Goal: Task Accomplishment & Management: Manage account settings

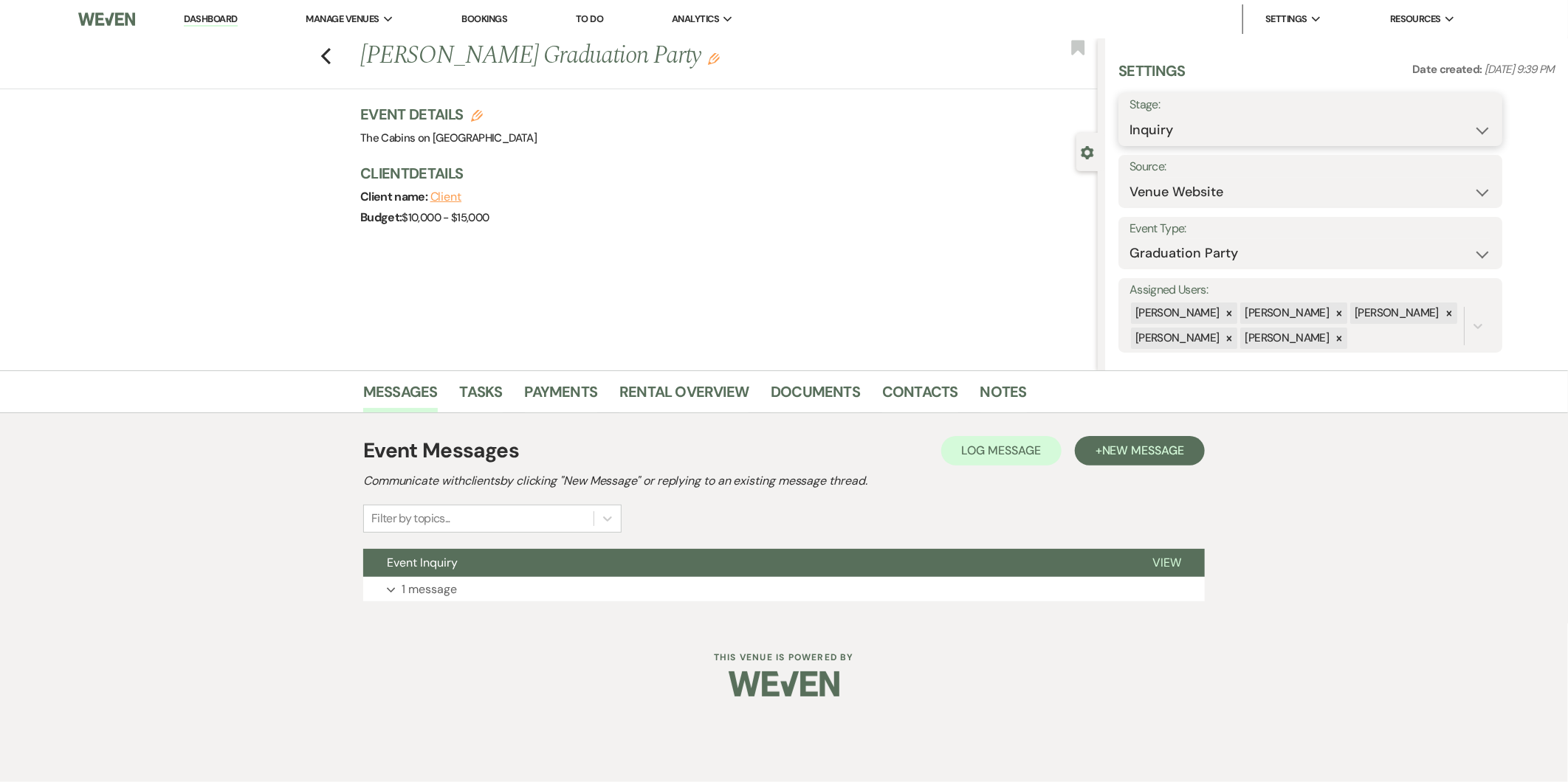
click at [1389, 141] on select "Inquiry Follow Up Tour Requested Tour Confirmed Toured Proposal Sent Booked Lost" at bounding box center [1310, 130] width 362 height 28
select select "8"
click at [1130, 116] on select "Inquiry Follow Up Tour Requested Tour Confirmed Toured Proposal Sent Booked Lost" at bounding box center [1310, 130] width 362 height 28
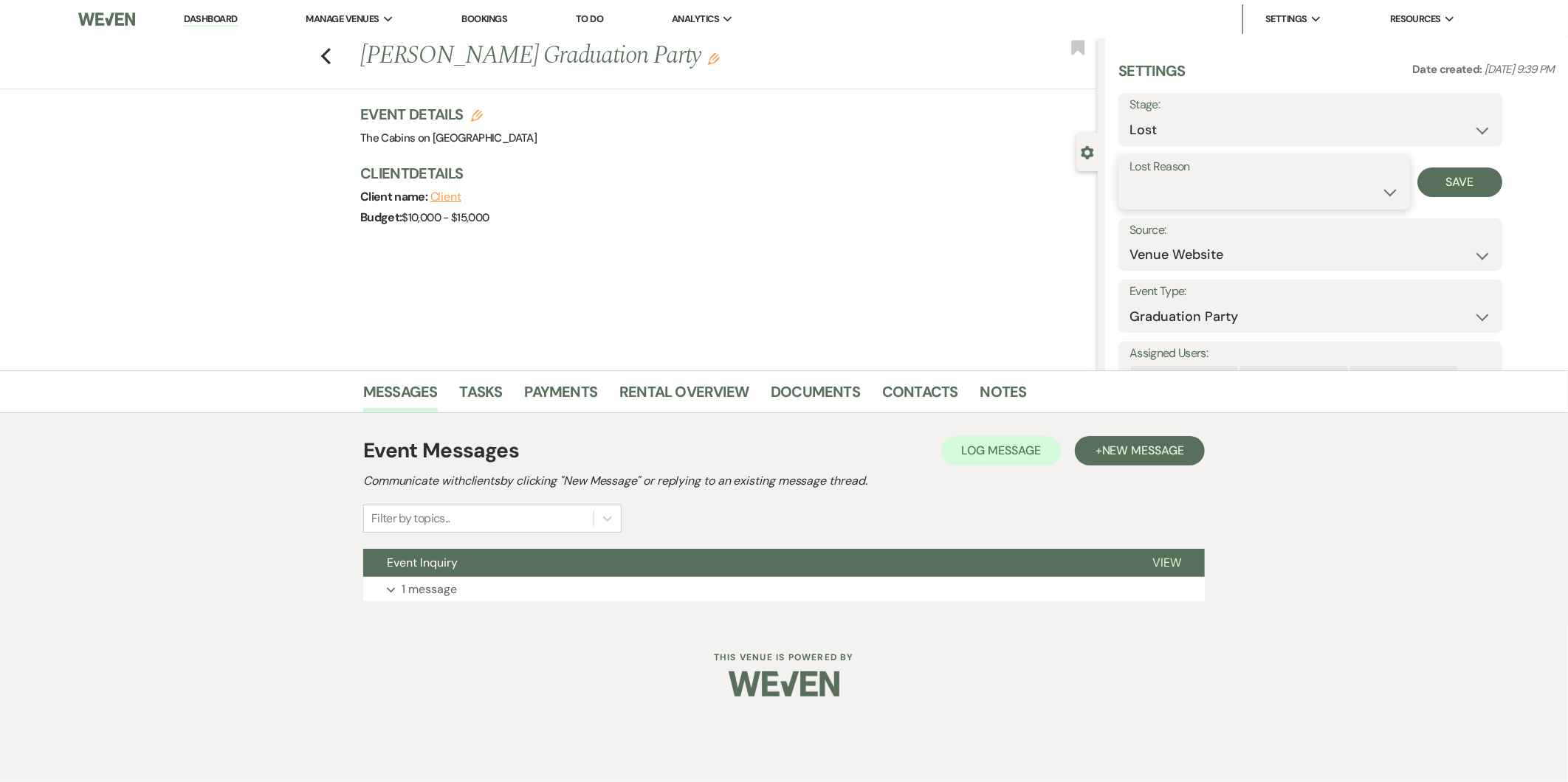
click at [1353, 178] on select "Booked Elsewhere Budget Date Unavailable No Response Not a Good Match Capacity …" at bounding box center [1264, 192] width 270 height 28
select select "3"
click at [1130, 178] on select "Booked Elsewhere Budget Date Unavailable No Response Not a Good Match Capacity …" at bounding box center [1264, 192] width 270 height 28
click at [1367, 307] on select "Wedding Anniversary Party Baby Shower Bachelorette / Bachelor Party Birthday Pa…" at bounding box center [1310, 316] width 362 height 28
select select "1"
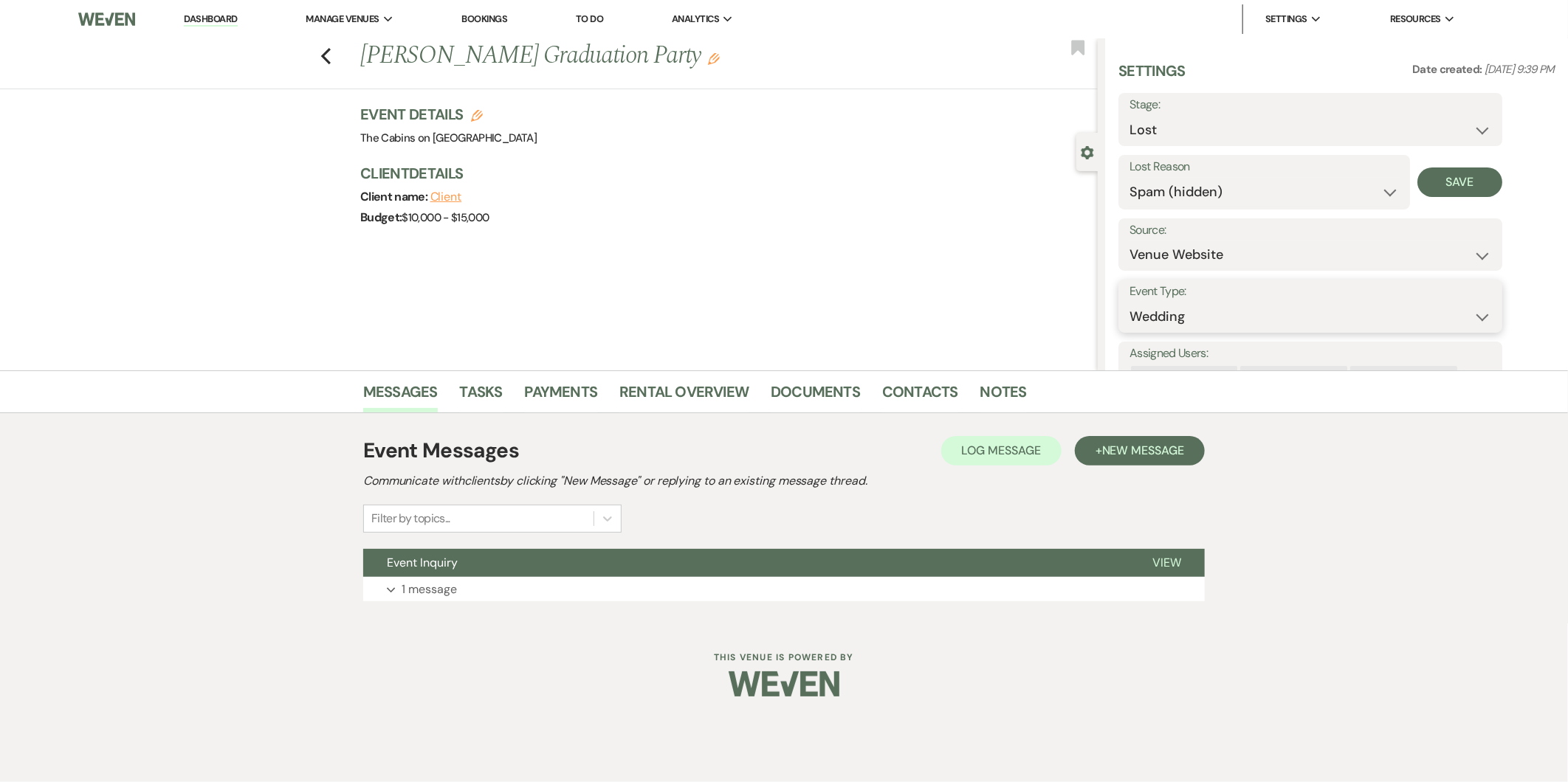
click at [1130, 303] on select "Wedding Anniversary Party Baby Shower Bachelorette / Bachelor Party Birthday Pa…" at bounding box center [1310, 316] width 362 height 28
click at [1464, 181] on button "Save" at bounding box center [1460, 182] width 85 height 29
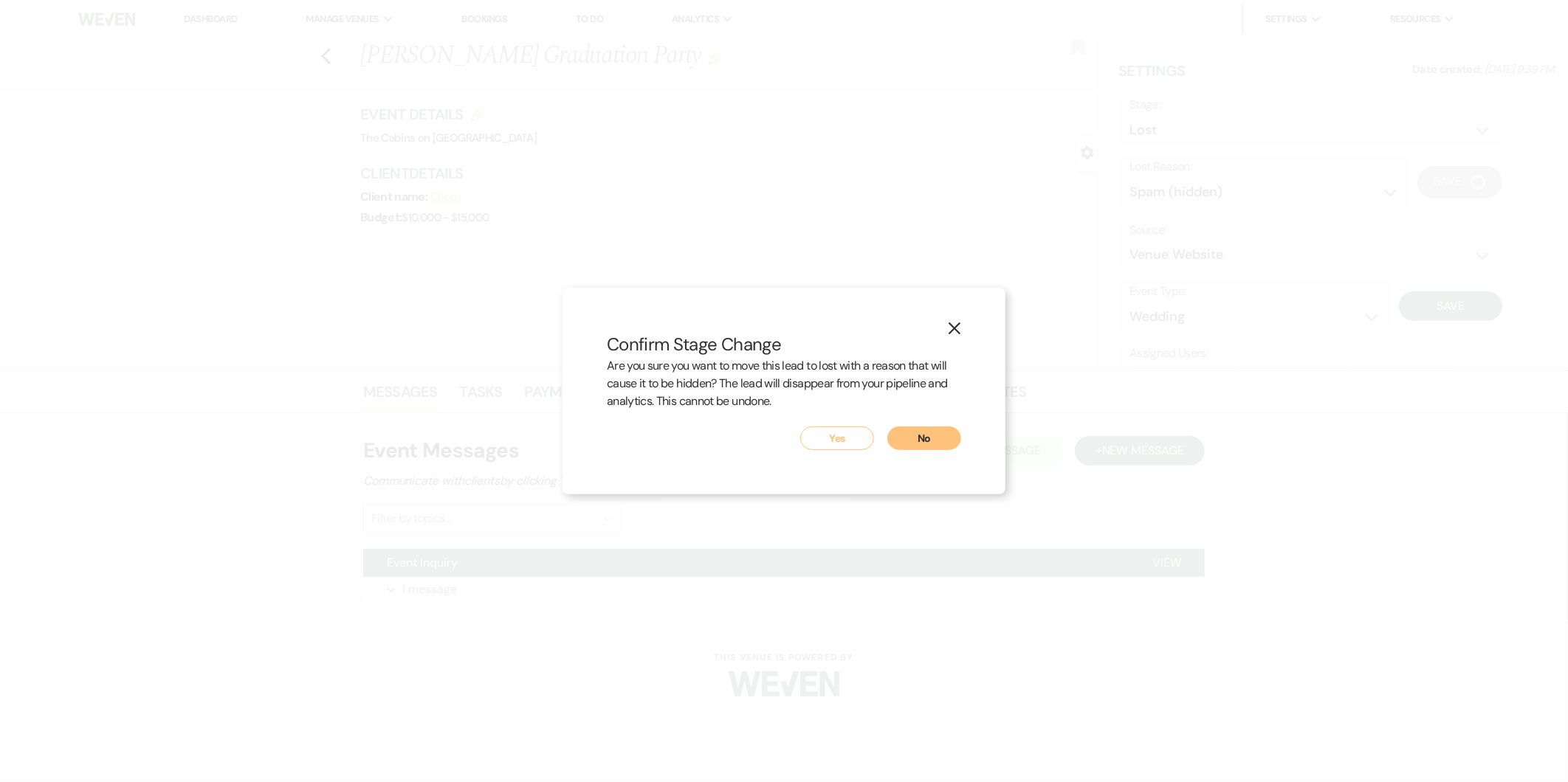
click at [938, 433] on button "No" at bounding box center [924, 438] width 73 height 23
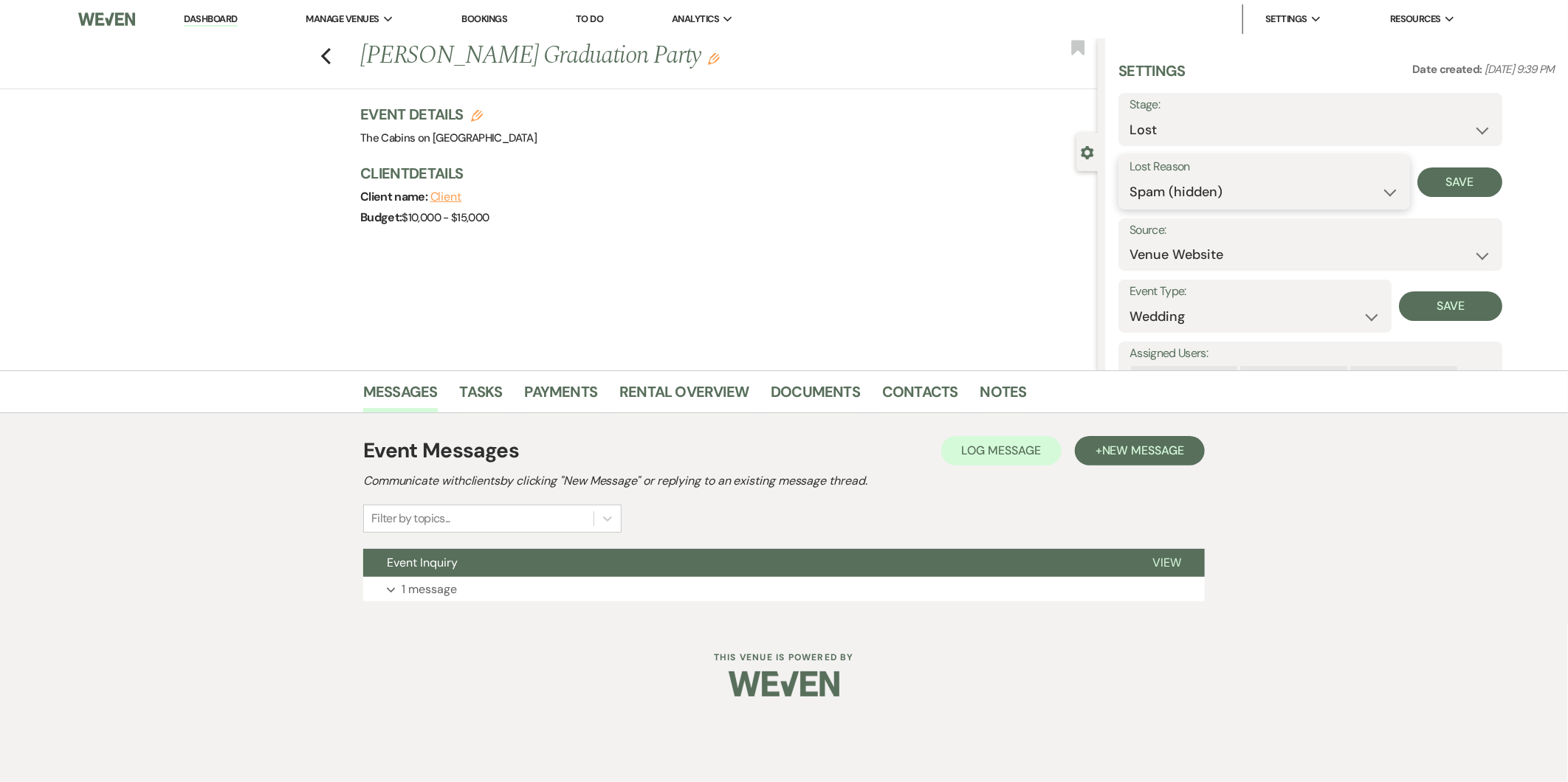
click at [1393, 194] on select "Booked Elsewhere Budget Date Unavailable No Response Not a Good Match Capacity …" at bounding box center [1264, 192] width 270 height 28
click at [1130, 178] on select "Booked Elsewhere Budget Date Unavailable No Response Not a Good Match Capacity …" at bounding box center [1264, 192] width 270 height 28
click at [1467, 178] on button "Save" at bounding box center [1460, 182] width 85 height 29
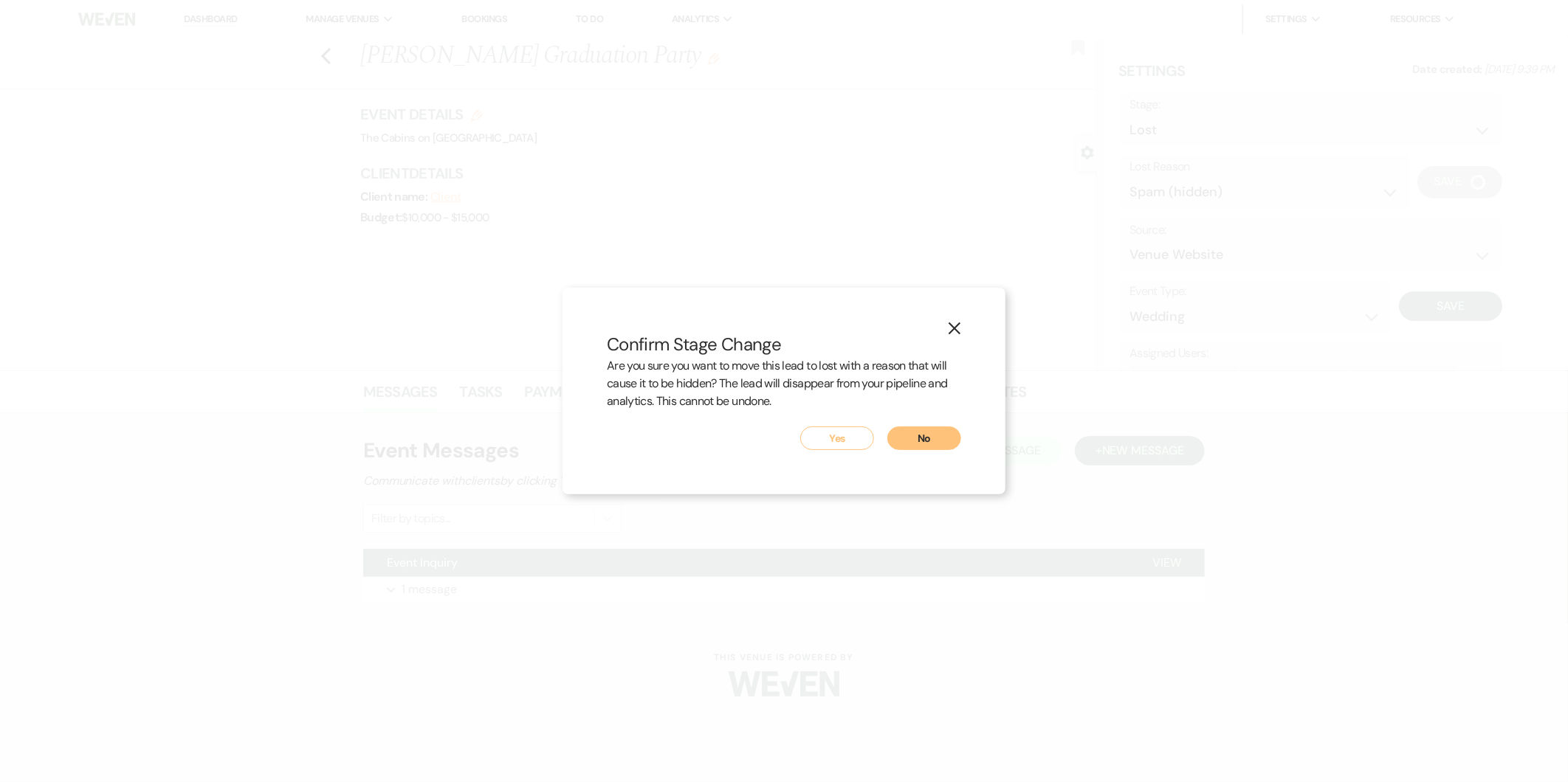
click at [847, 438] on button "Yes" at bounding box center [837, 438] width 73 height 23
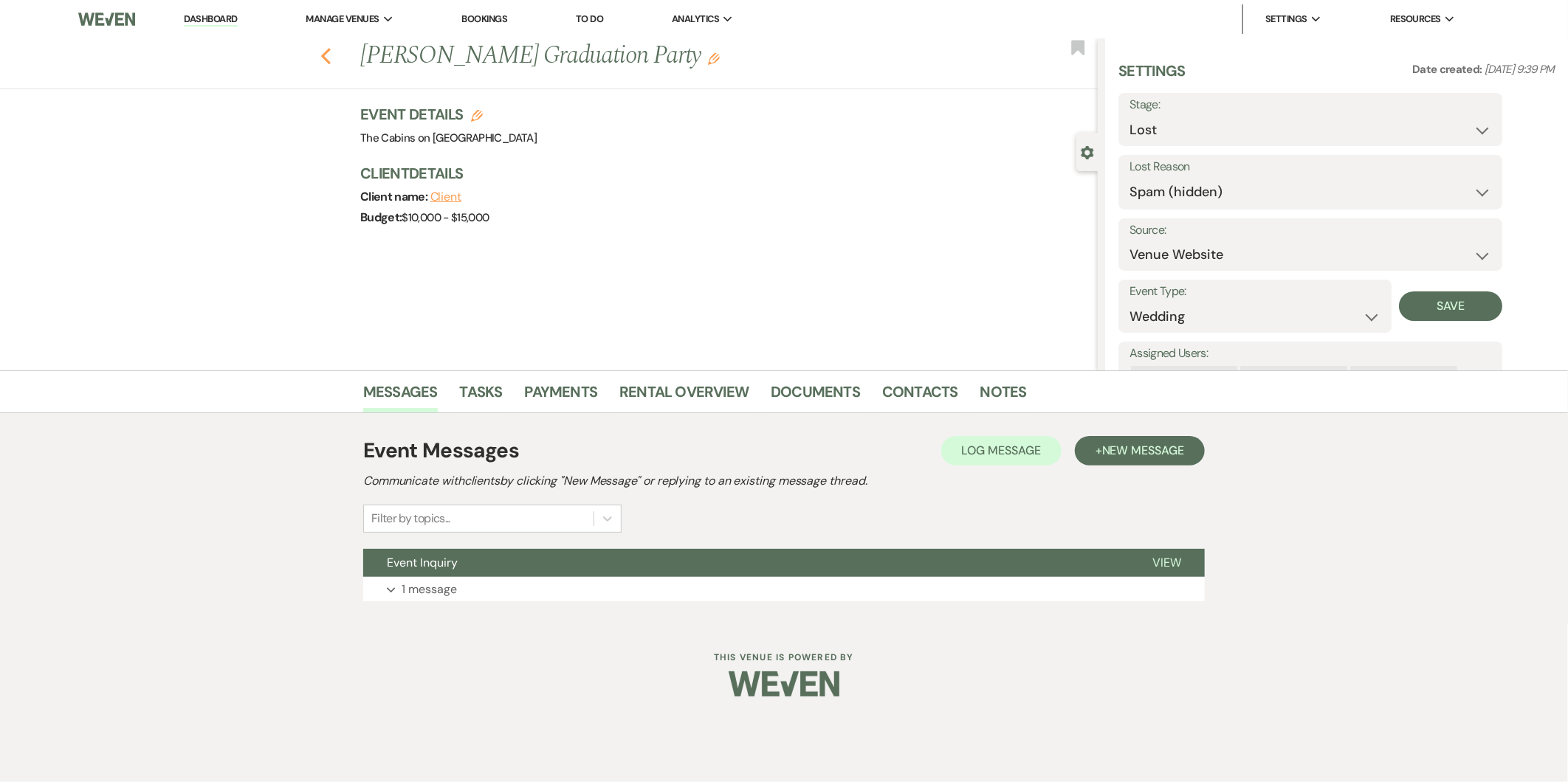
click at [326, 48] on icon "Previous" at bounding box center [326, 56] width 11 height 18
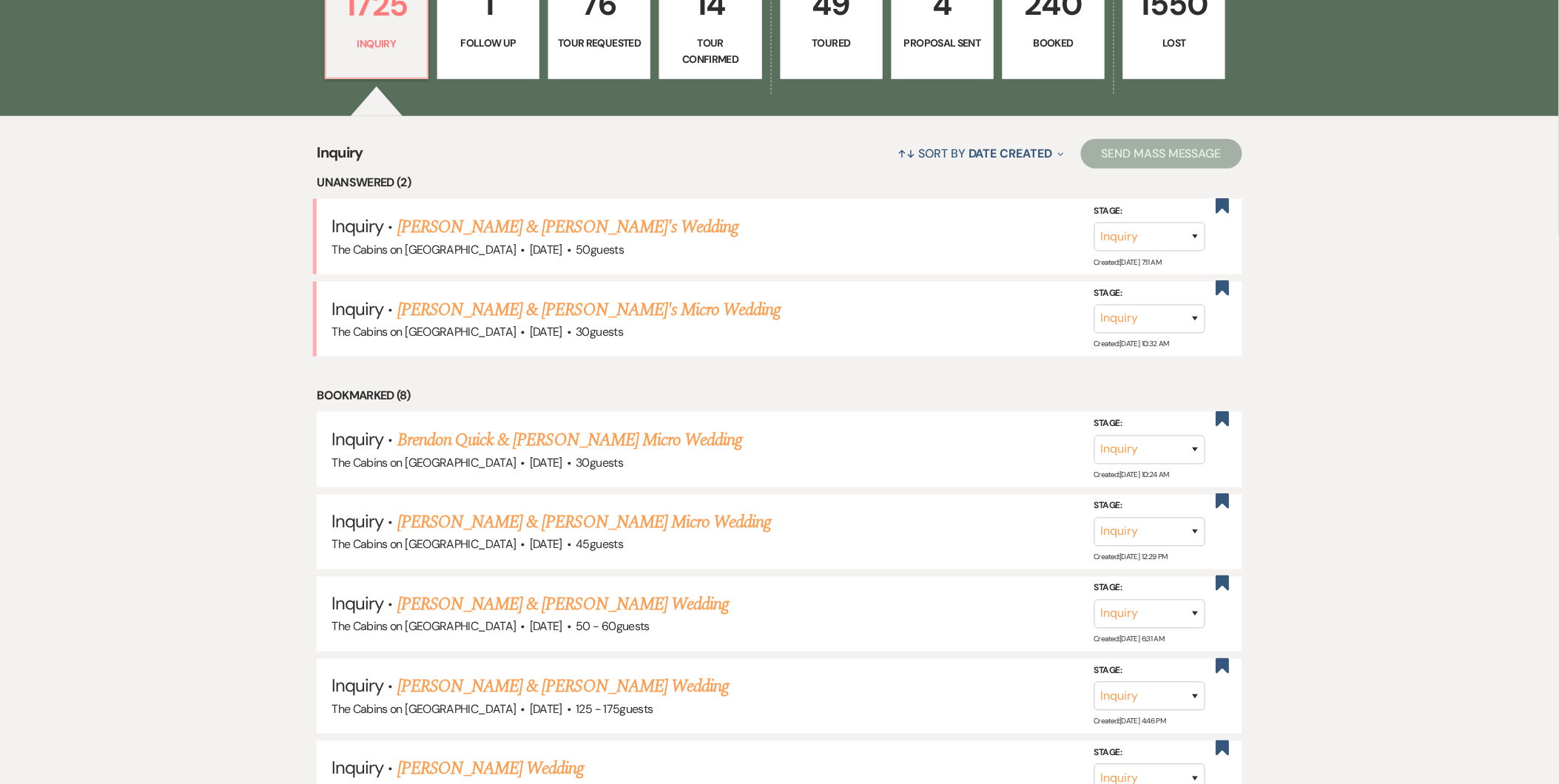
scroll to position [537, 0]
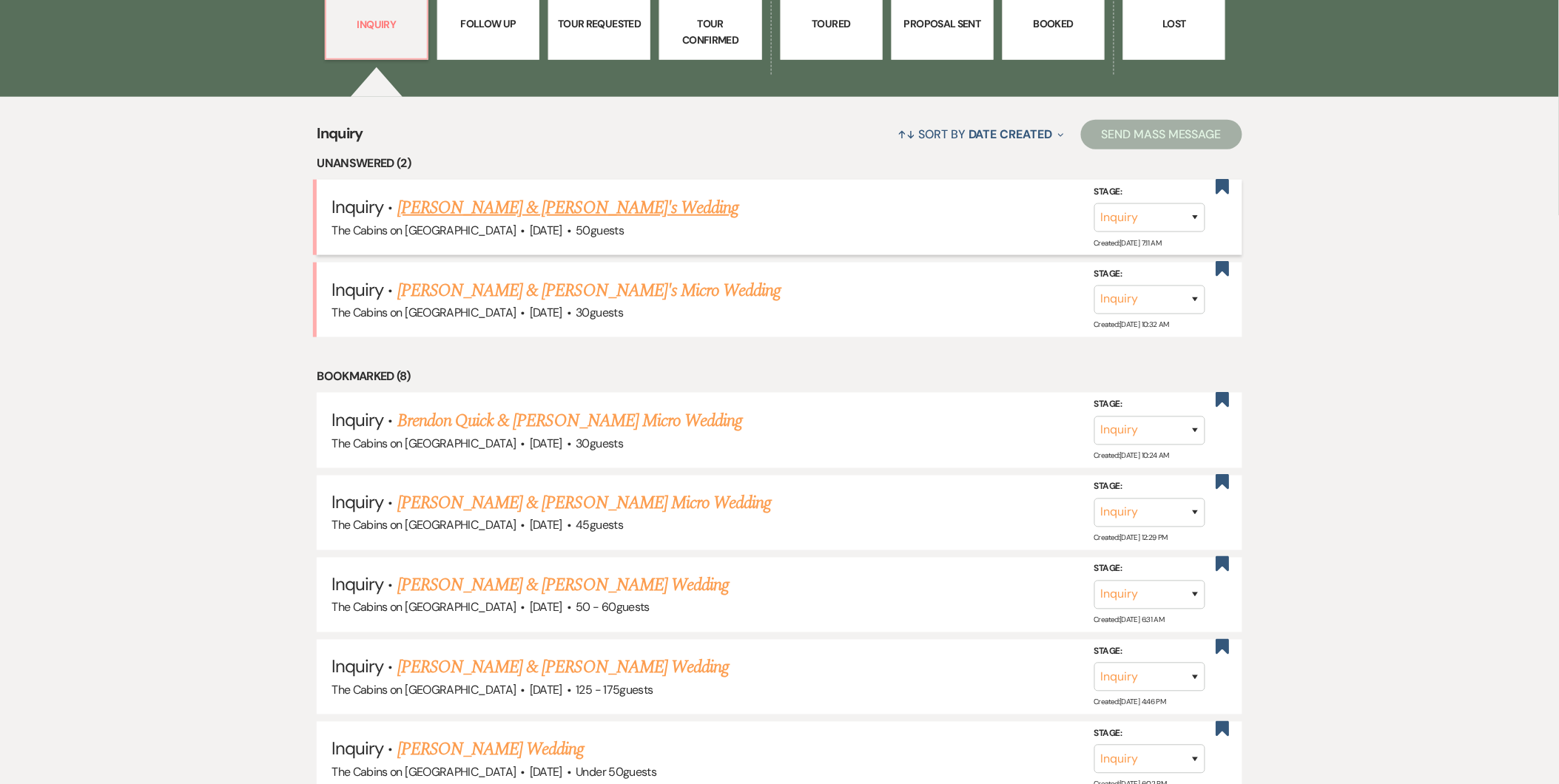
click at [550, 208] on link "[PERSON_NAME] & [PERSON_NAME]'s Wedding" at bounding box center [568, 208] width 341 height 27
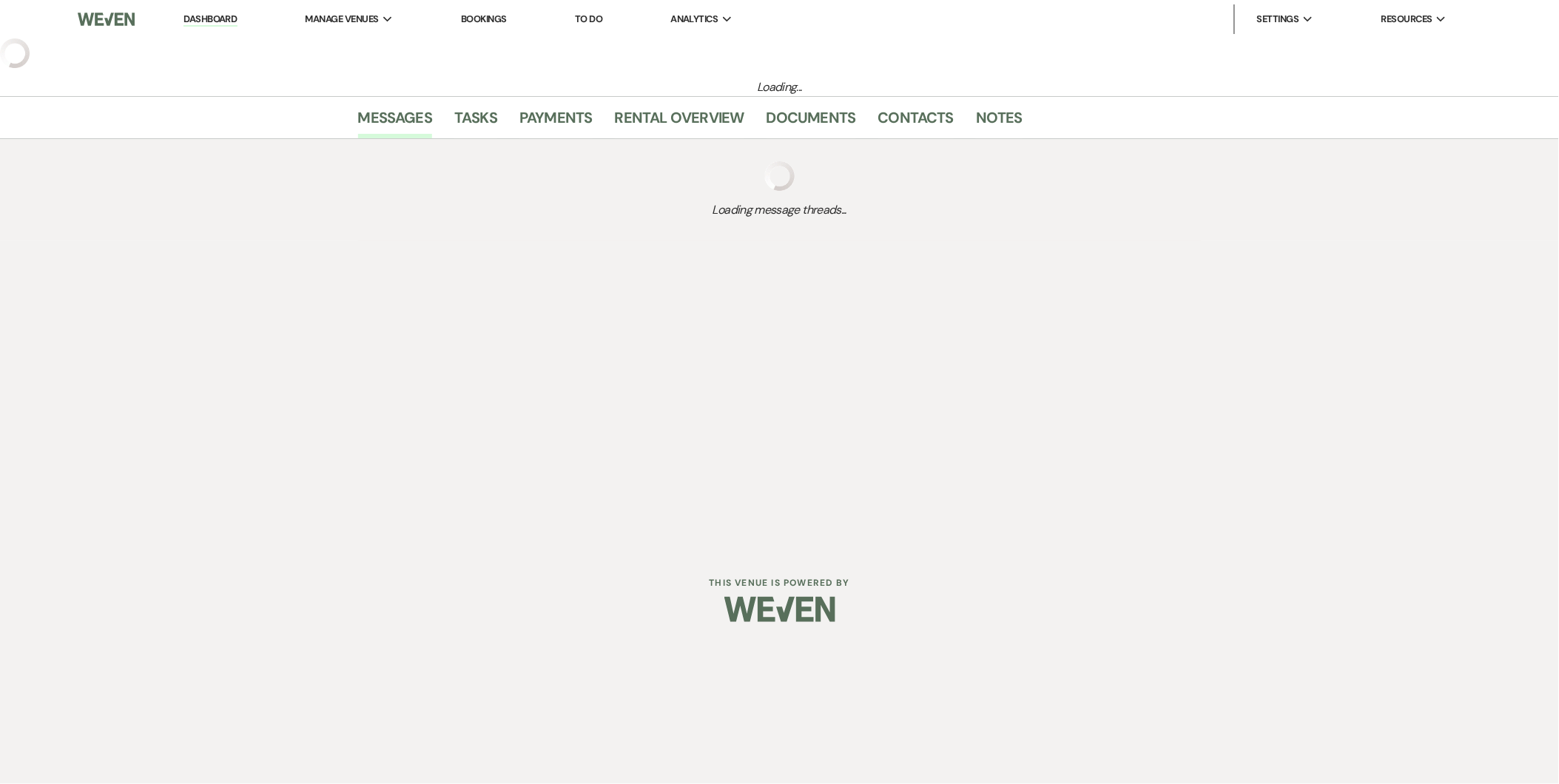
select select "5"
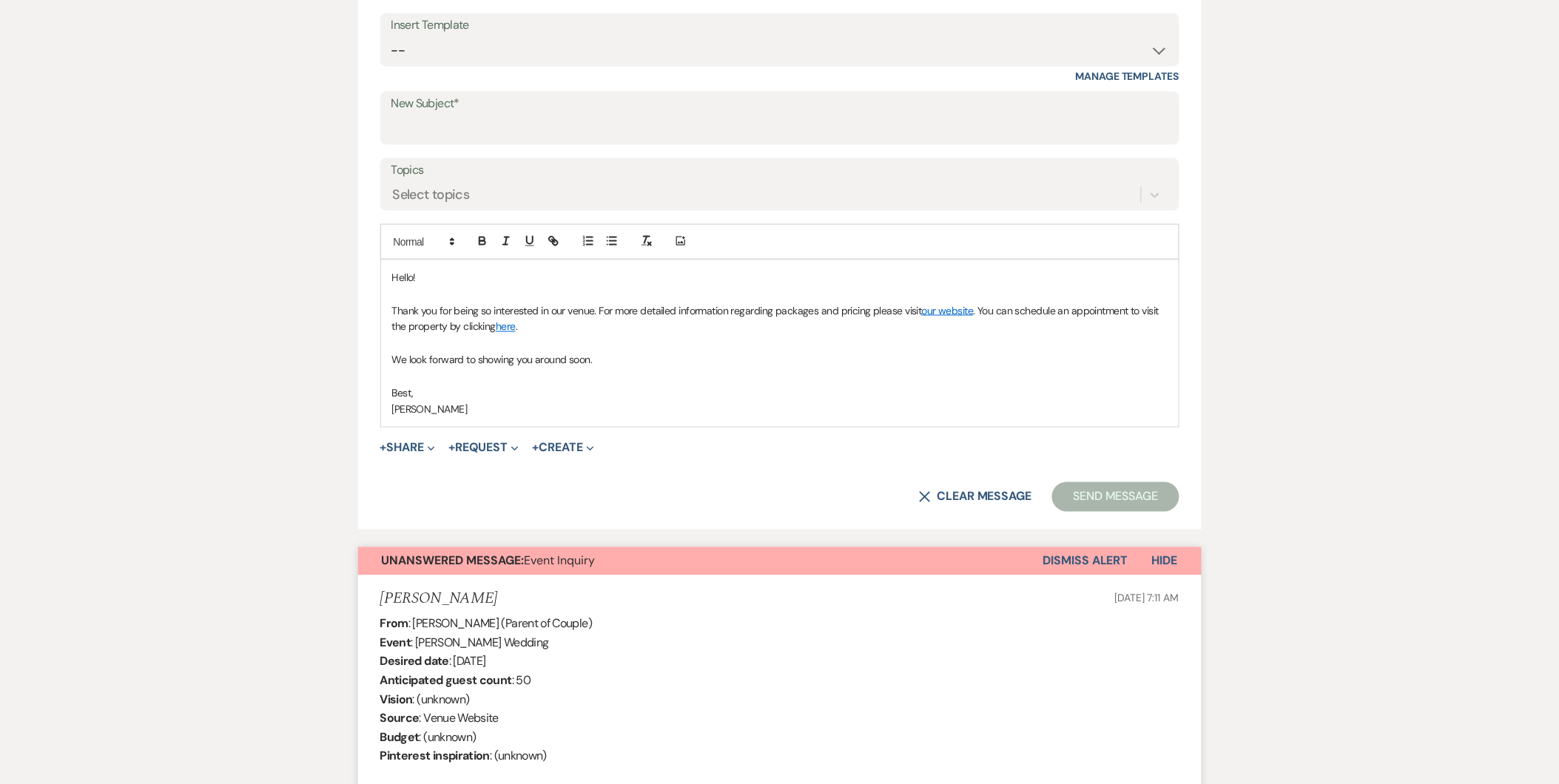
scroll to position [688, 0]
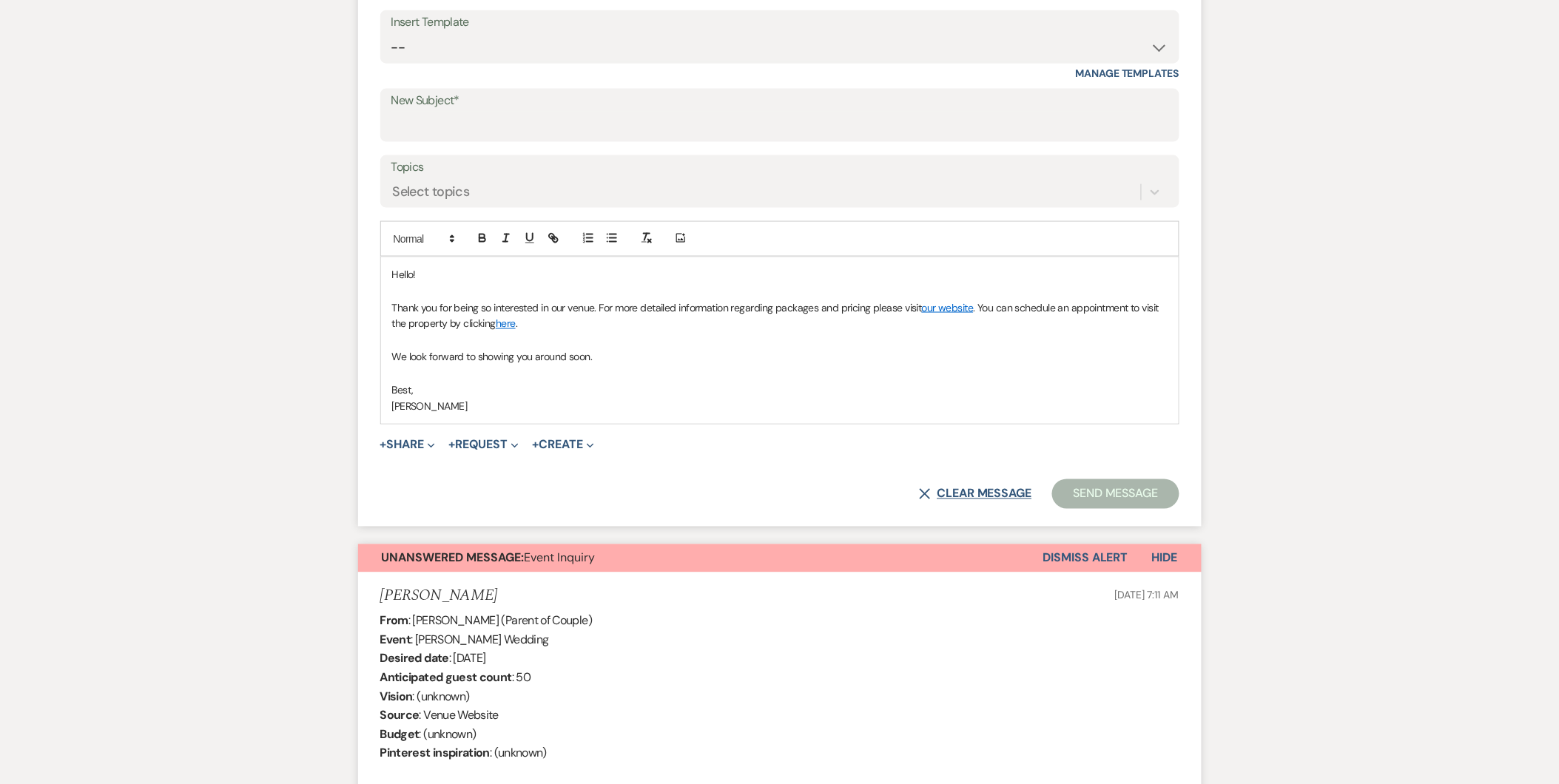
click at [948, 491] on button "X Clear message" at bounding box center [975, 494] width 112 height 12
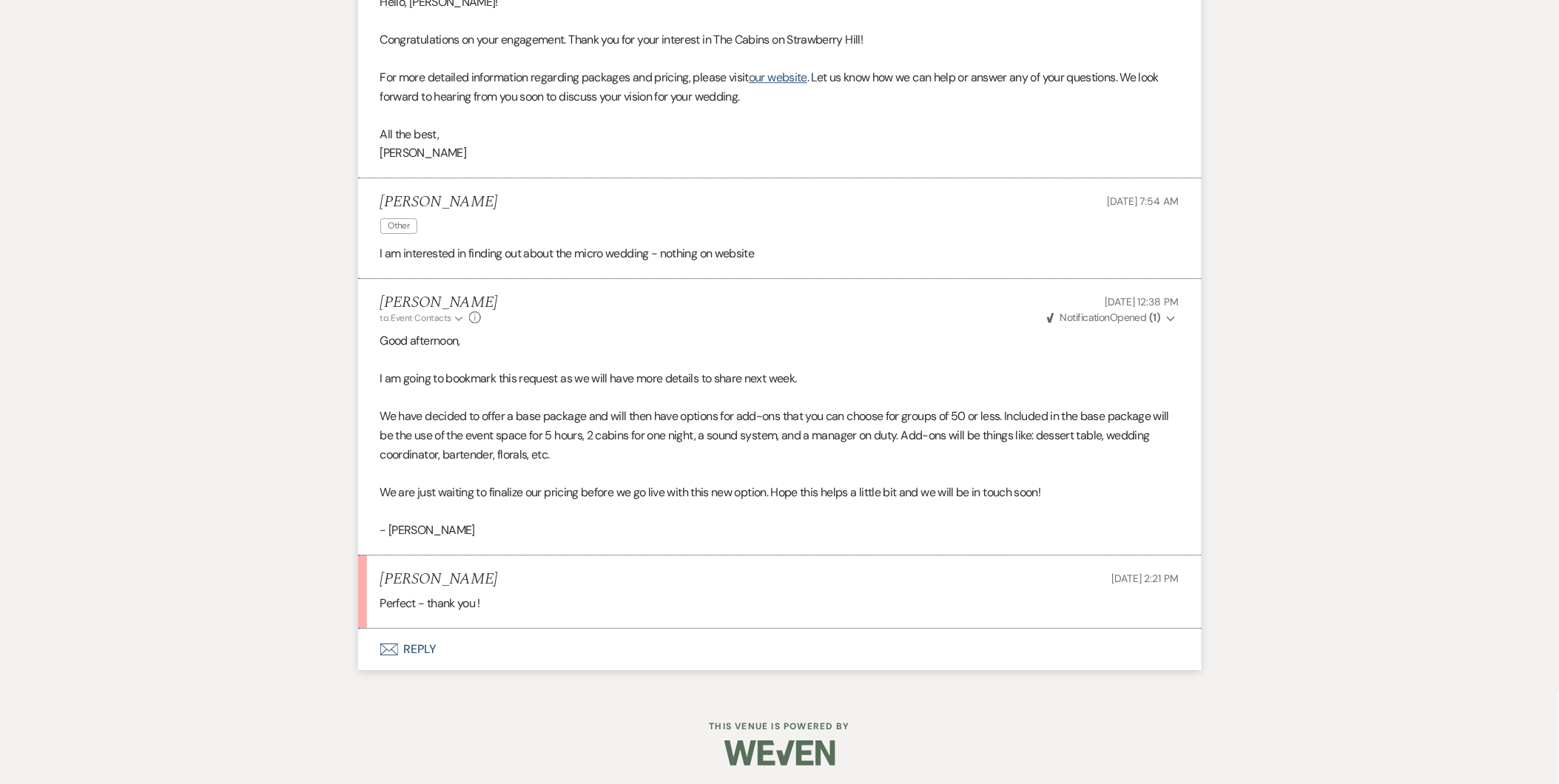
scroll to position [1475, 0]
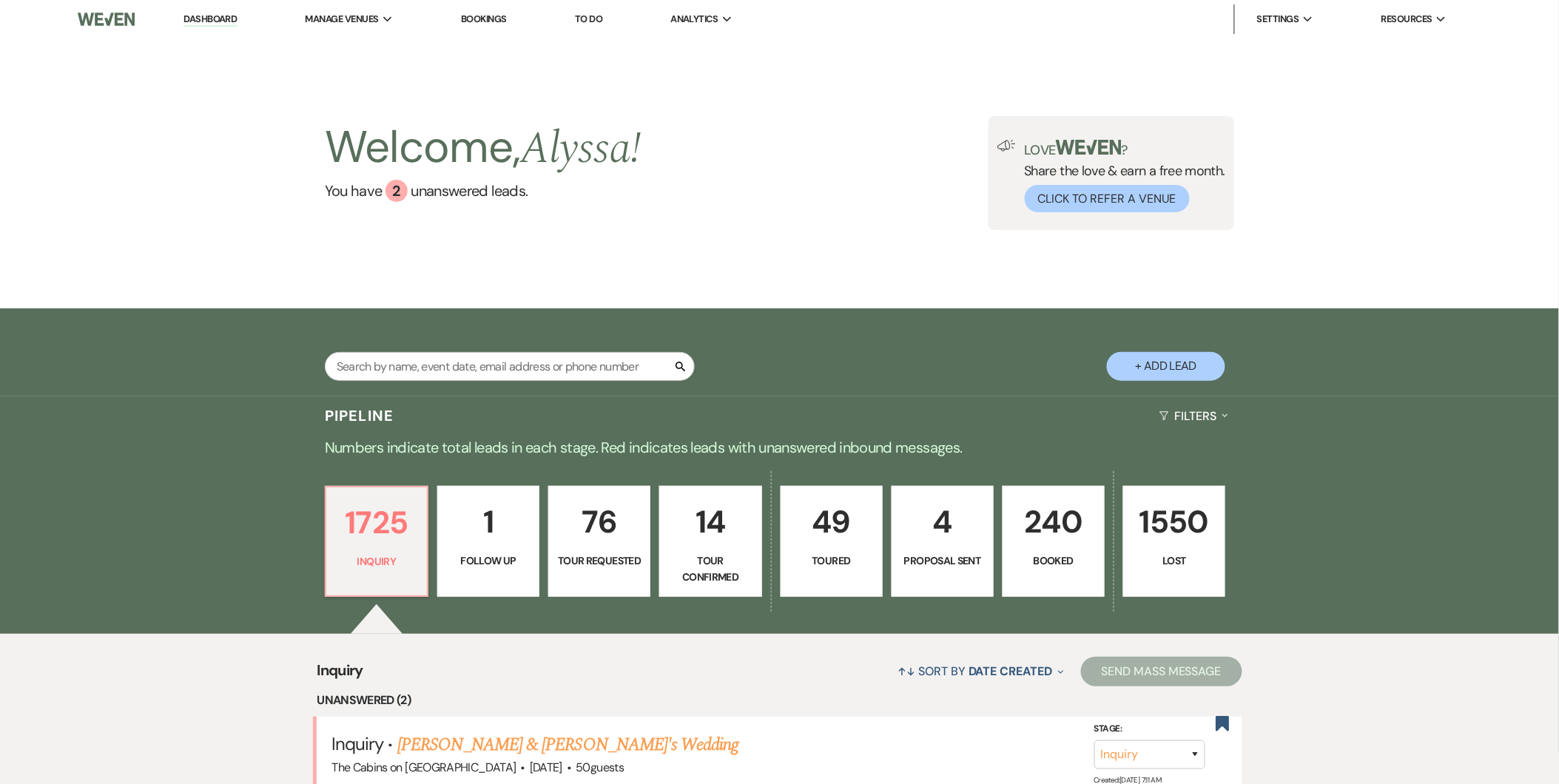
click at [936, 513] on p "4" at bounding box center [942, 521] width 83 height 49
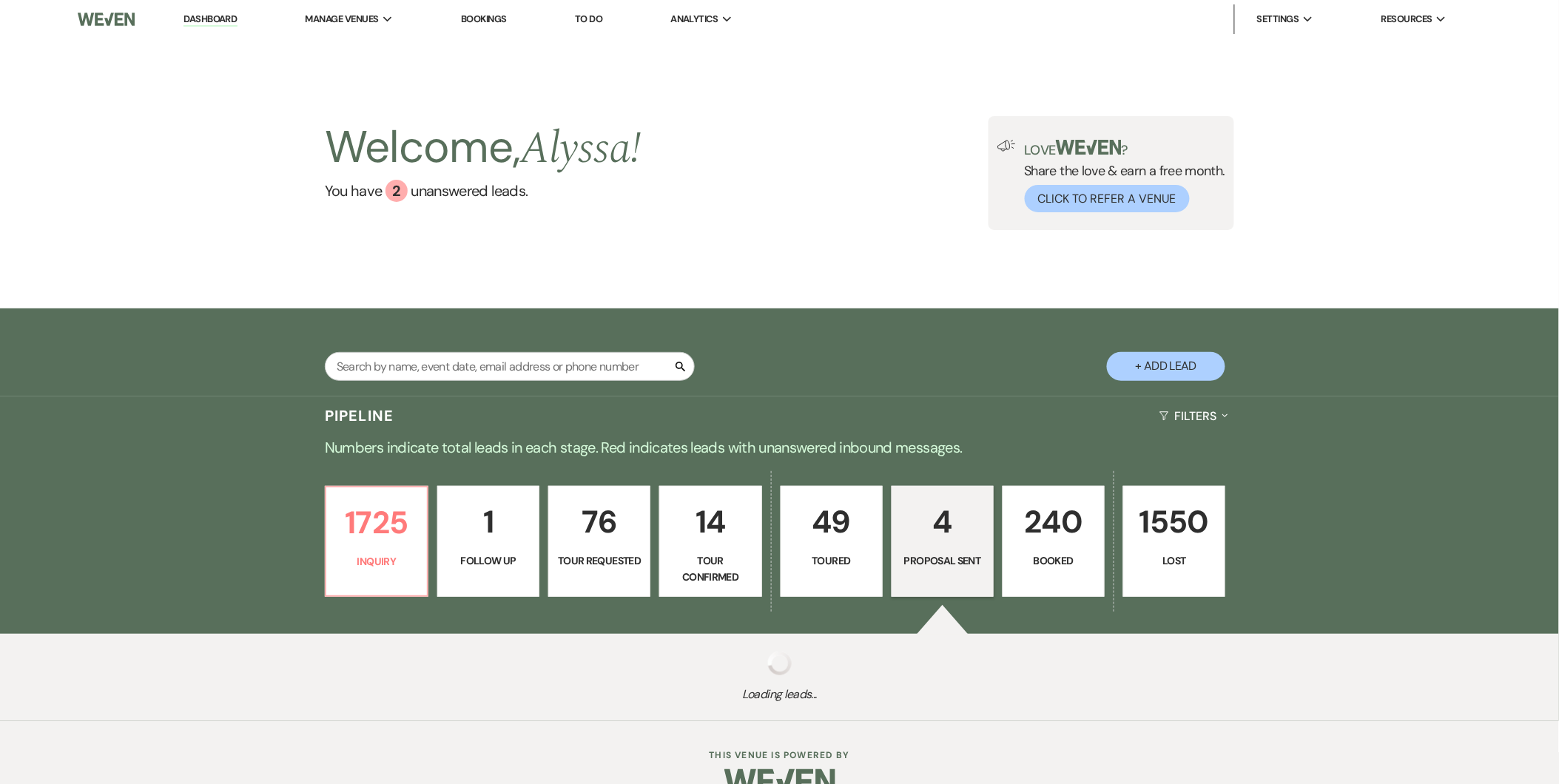
select select "6"
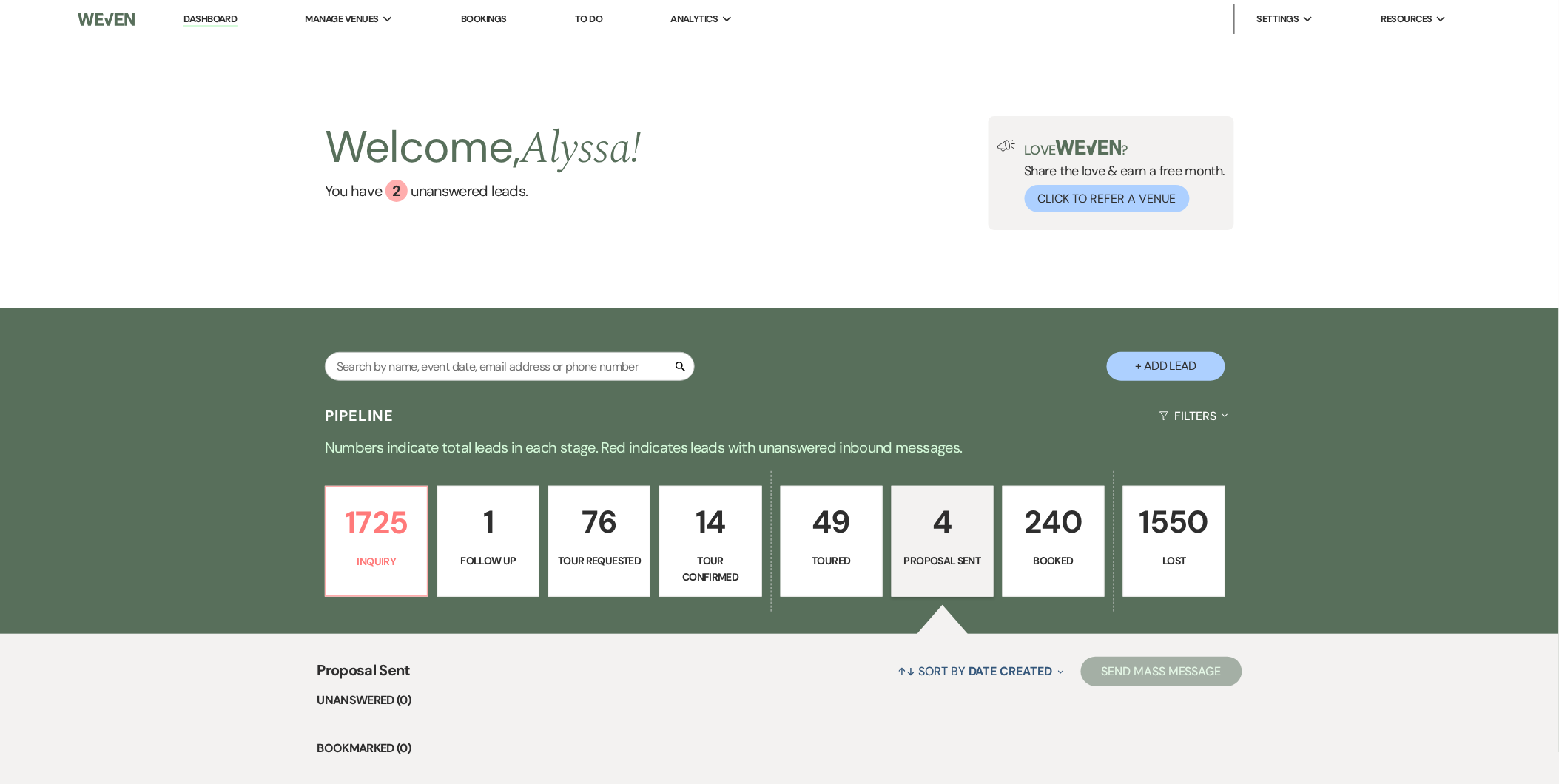
click at [1091, 543] on p "240" at bounding box center [1054, 521] width 83 height 49
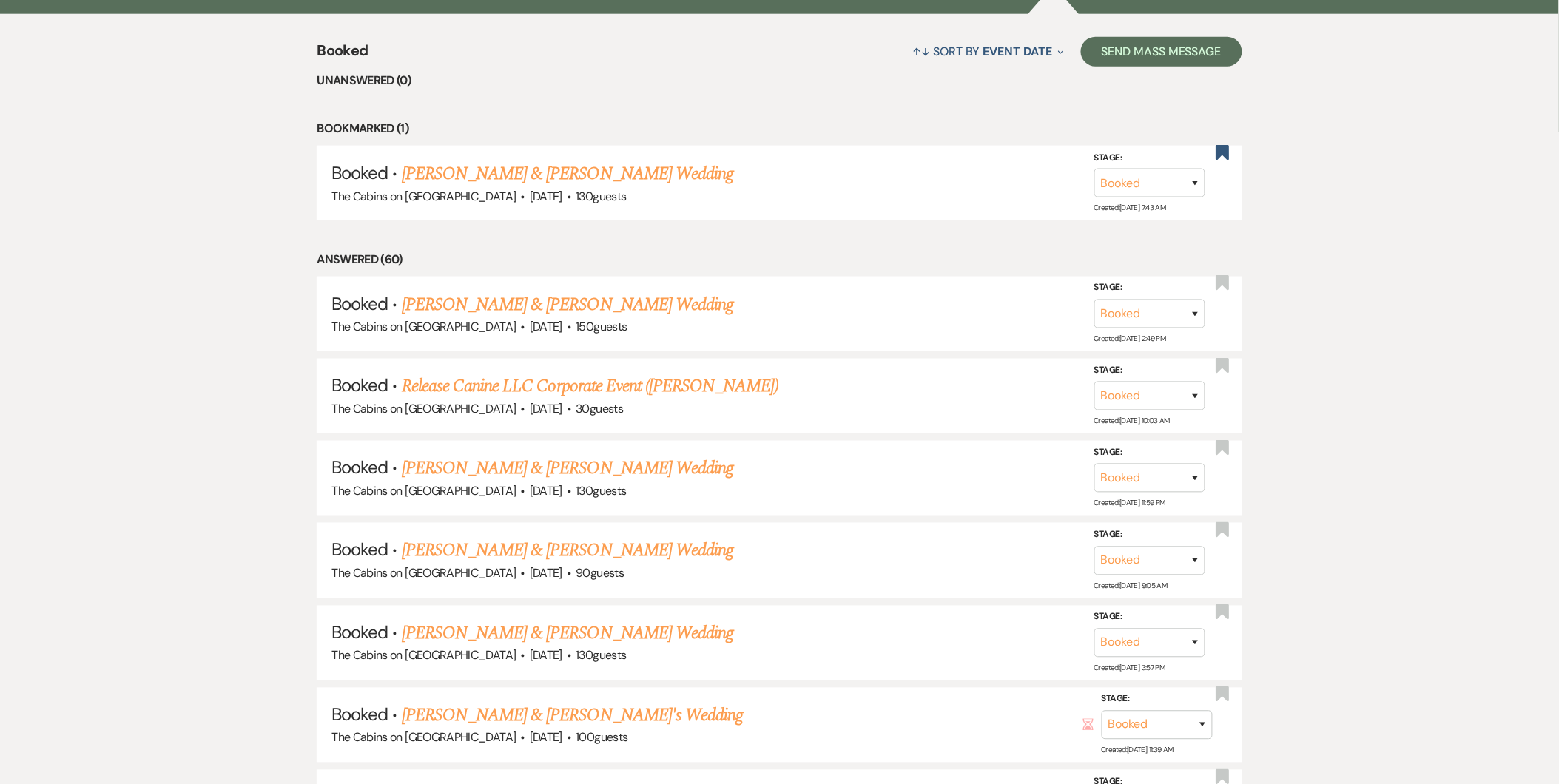
scroll to position [546, 0]
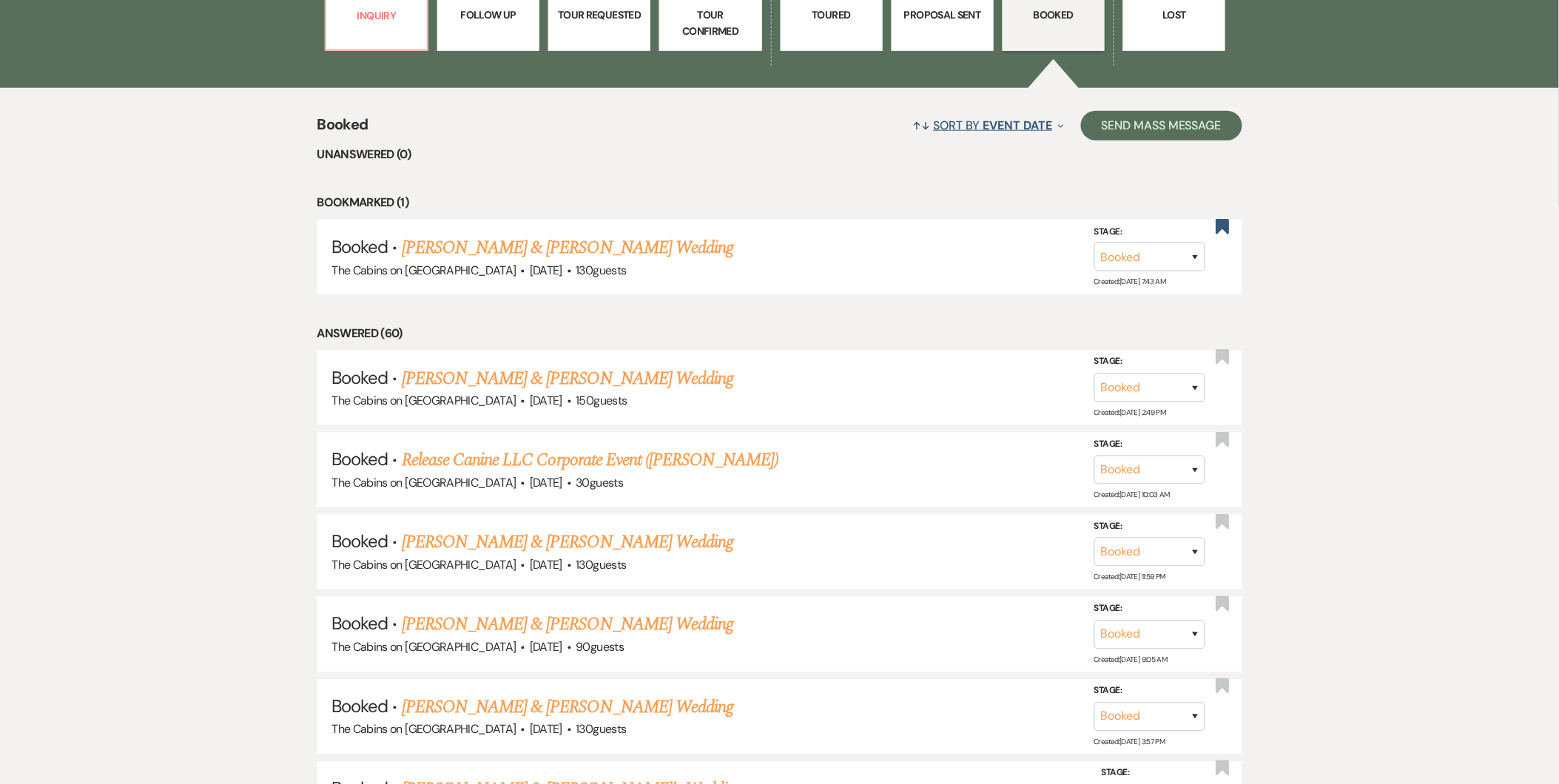
click at [986, 118] on span "Event Date" at bounding box center [1018, 126] width 69 height 16
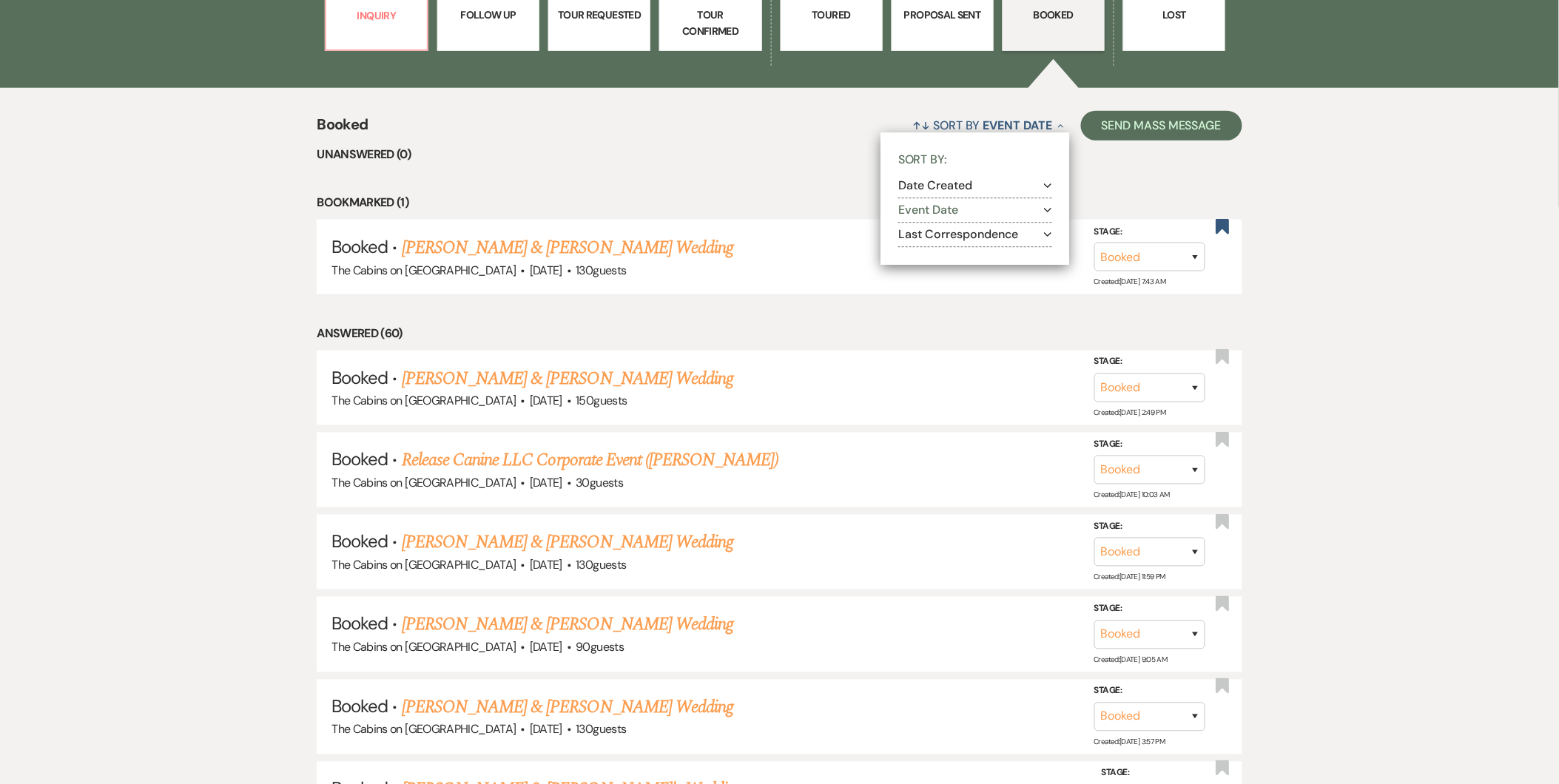
click at [940, 240] on button "Last Correspondence Expand" at bounding box center [975, 234] width 154 height 12
click at [712, 138] on div "↑↓ Sort By Event Date Collapse Sort By: Date Created Expand Event Date Expand L…" at bounding box center [804, 125] width 874 height 39
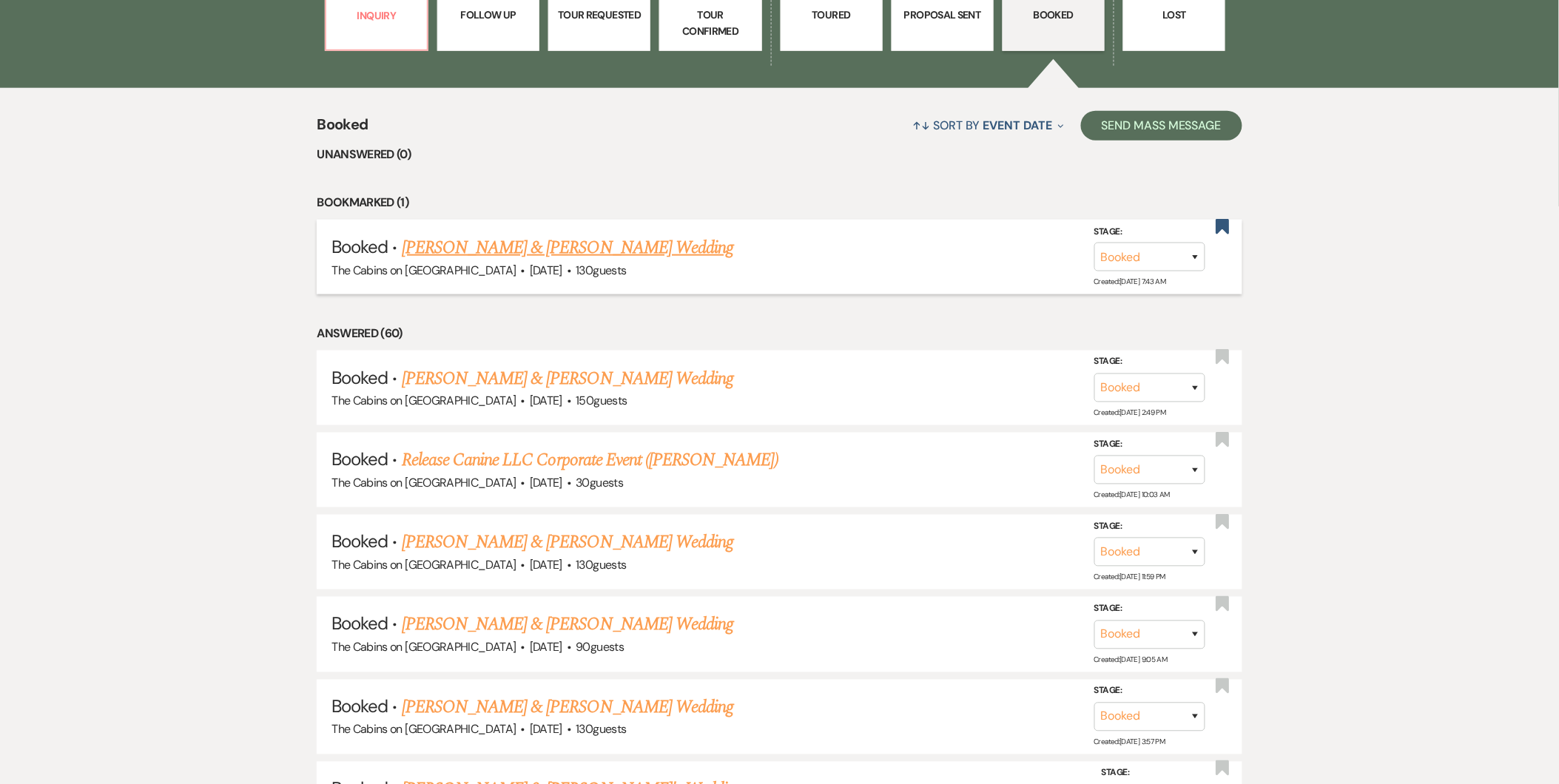
click at [558, 243] on link "Chris DeGeer & Kristen Tierney's Wedding" at bounding box center [567, 248] width 331 height 27
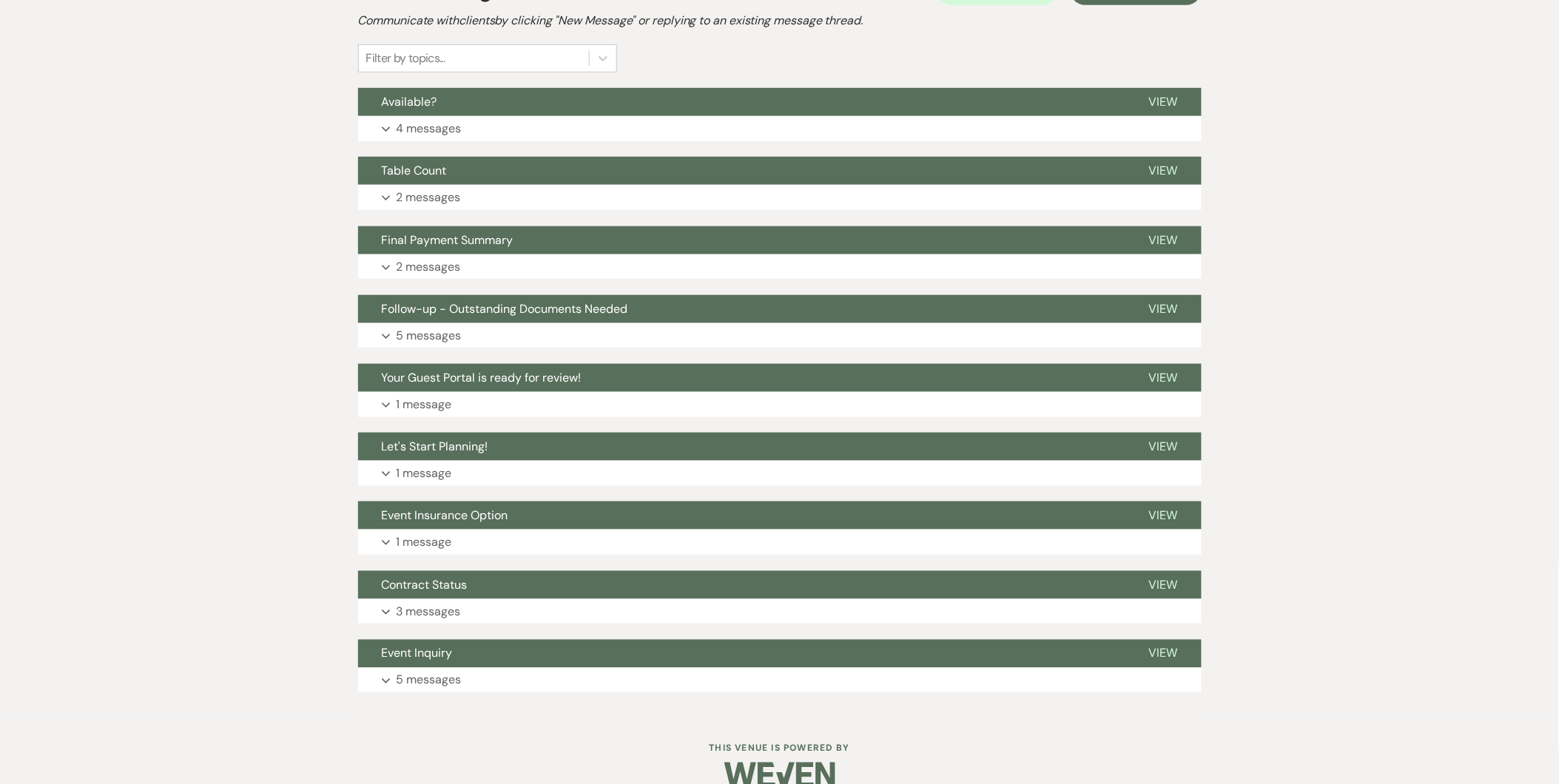
scroll to position [380, 0]
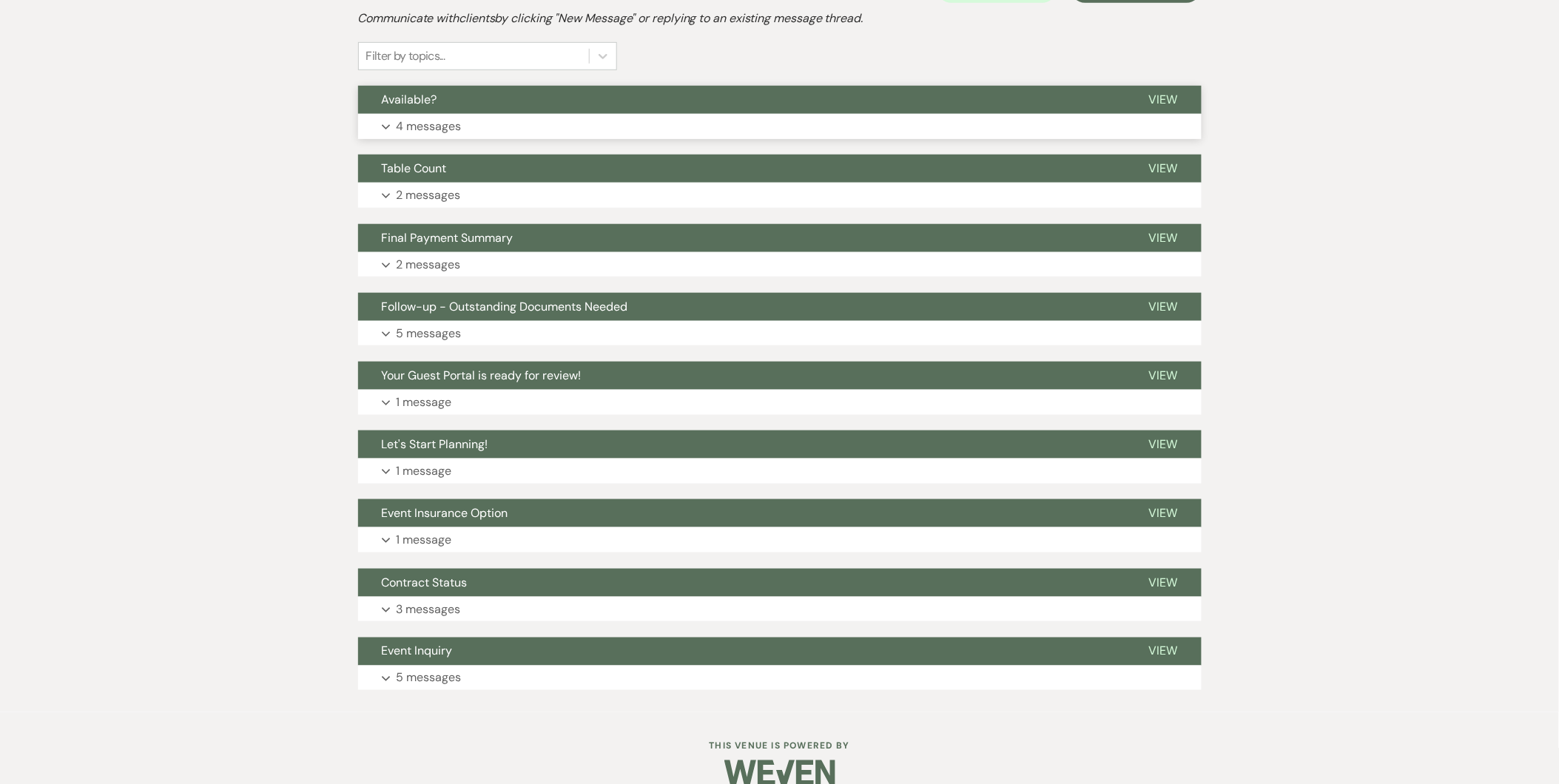
click at [810, 122] on button "Expand 4 messages" at bounding box center [780, 126] width 844 height 25
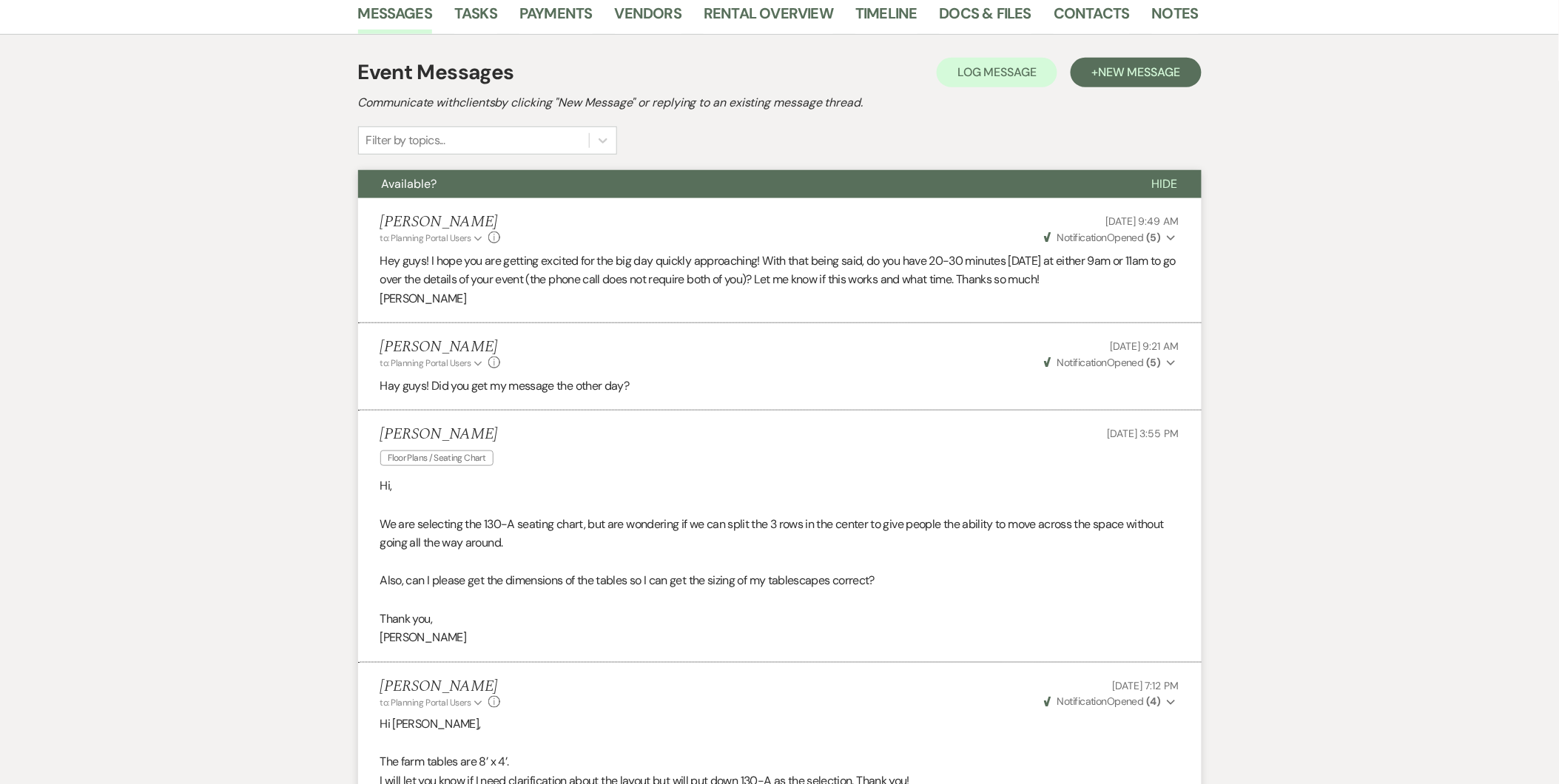
scroll to position [0, 0]
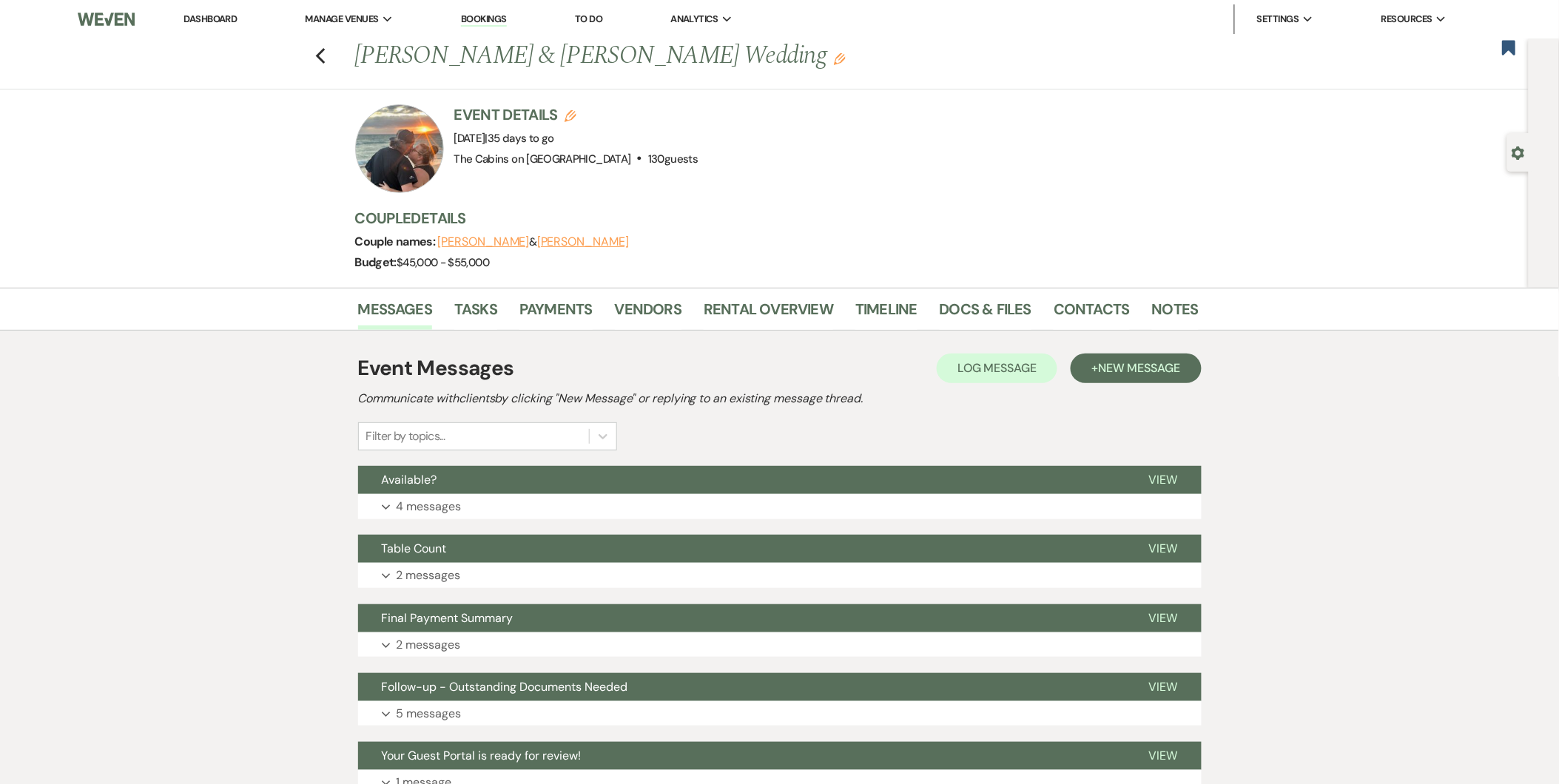
click at [86, 25] on img at bounding box center [106, 18] width 57 height 31
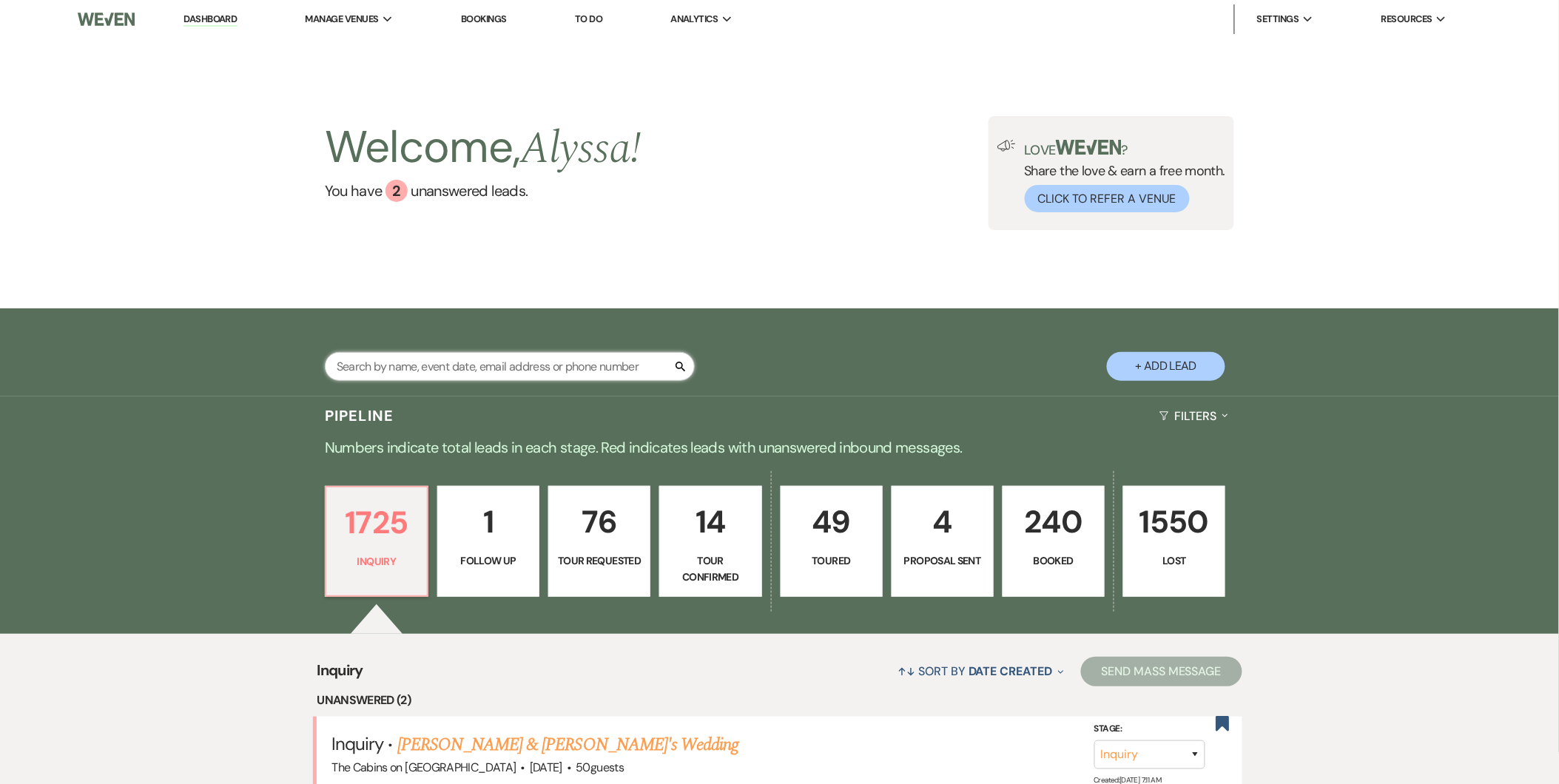
click at [510, 359] on input "text" at bounding box center [510, 366] width 370 height 28
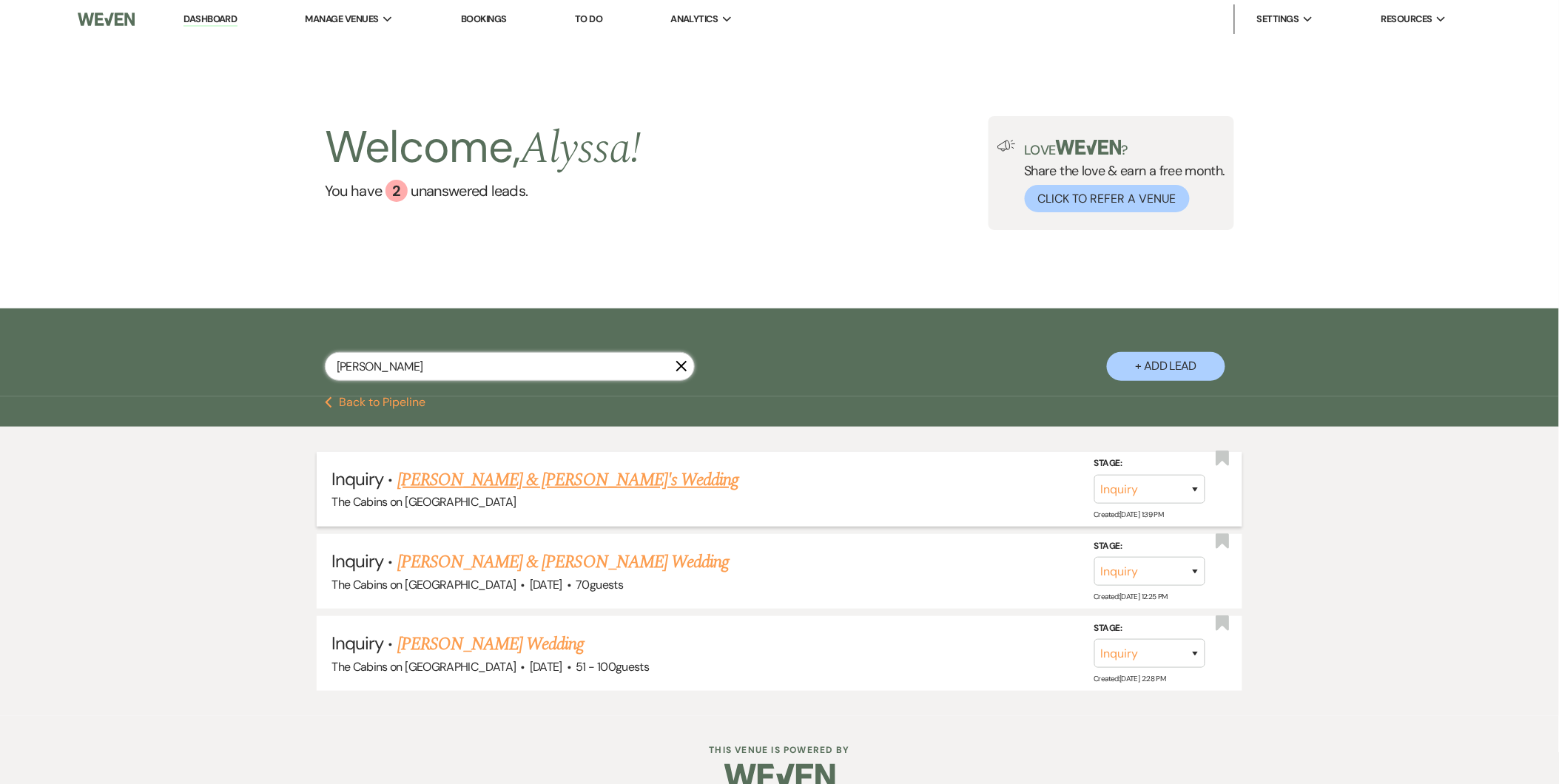
type input "[PERSON_NAME]"
click at [567, 477] on link "[PERSON_NAME] & [PERSON_NAME]'s Wedding" at bounding box center [568, 480] width 341 height 27
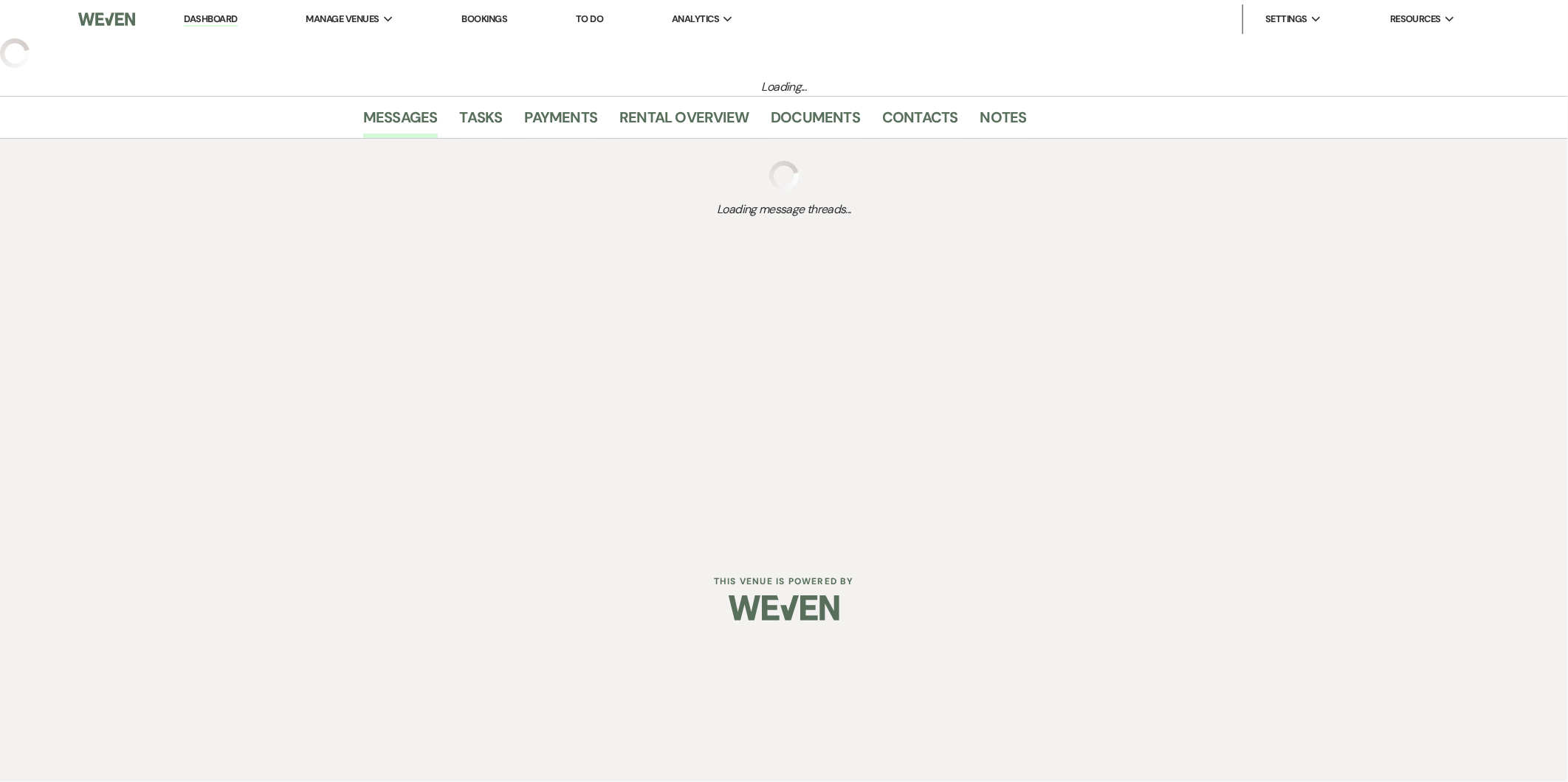
select select "5"
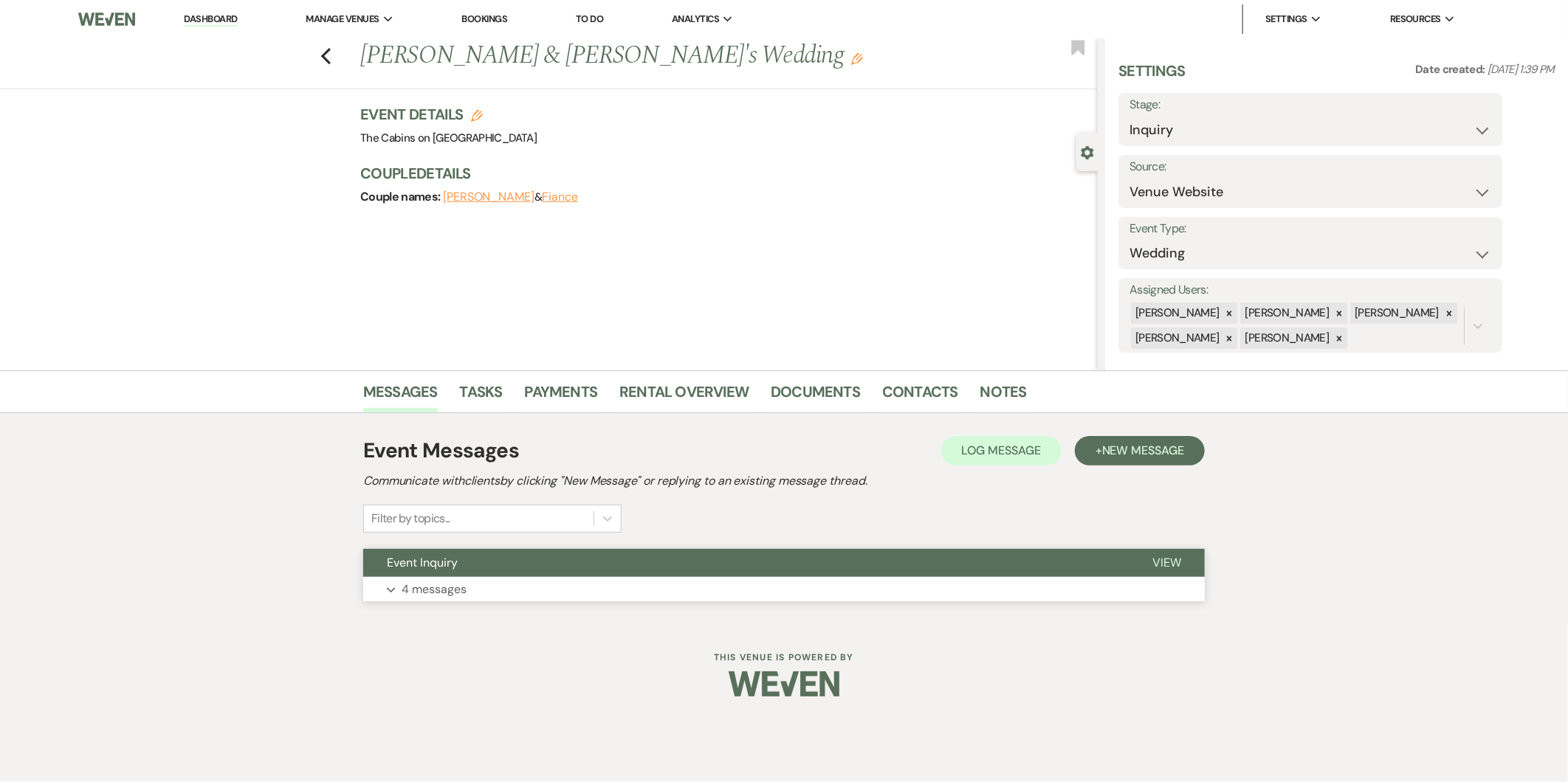
click at [436, 586] on p "4 messages" at bounding box center [434, 589] width 65 height 19
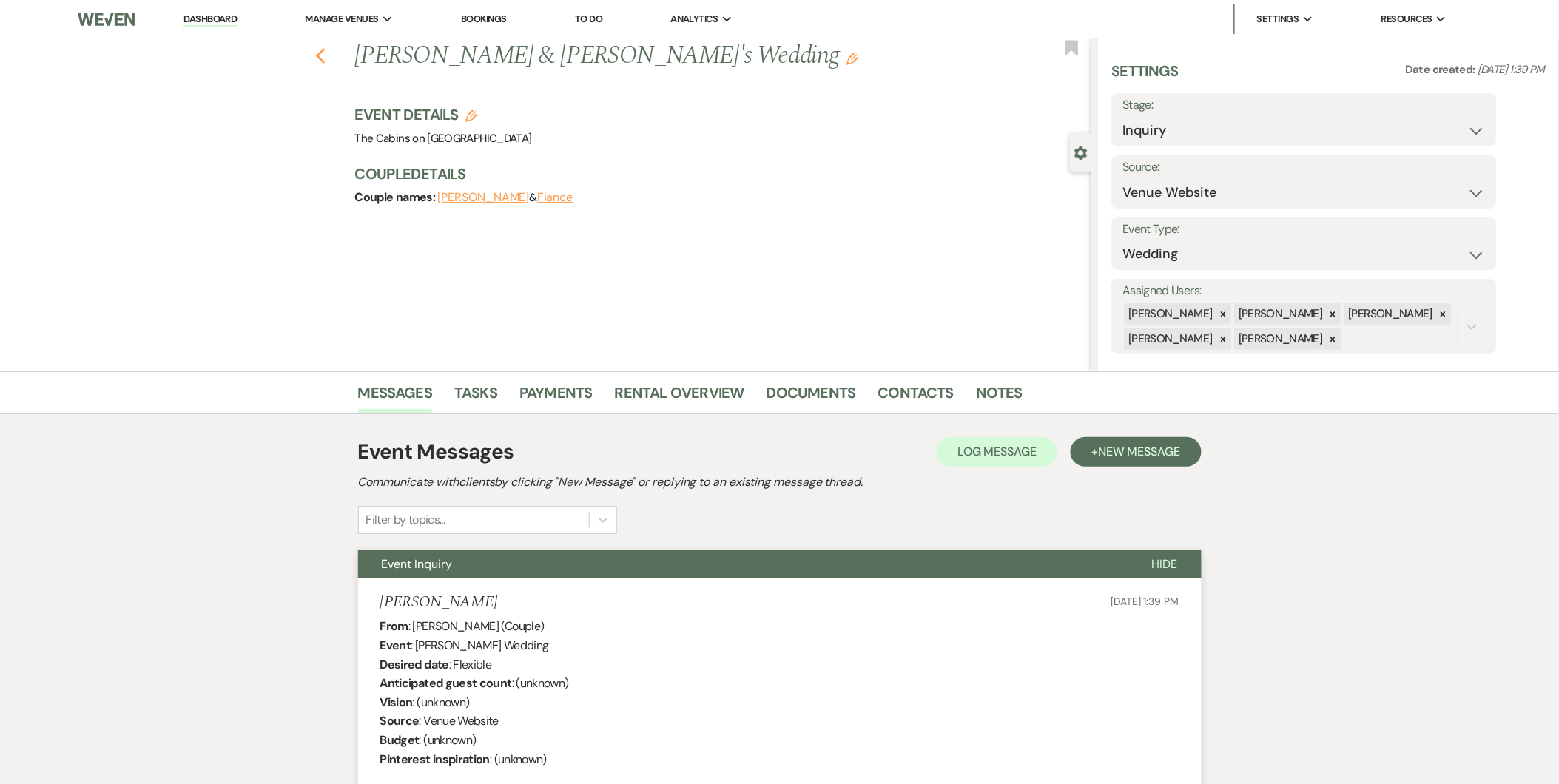
click at [321, 55] on icon "Previous" at bounding box center [321, 56] width 11 height 18
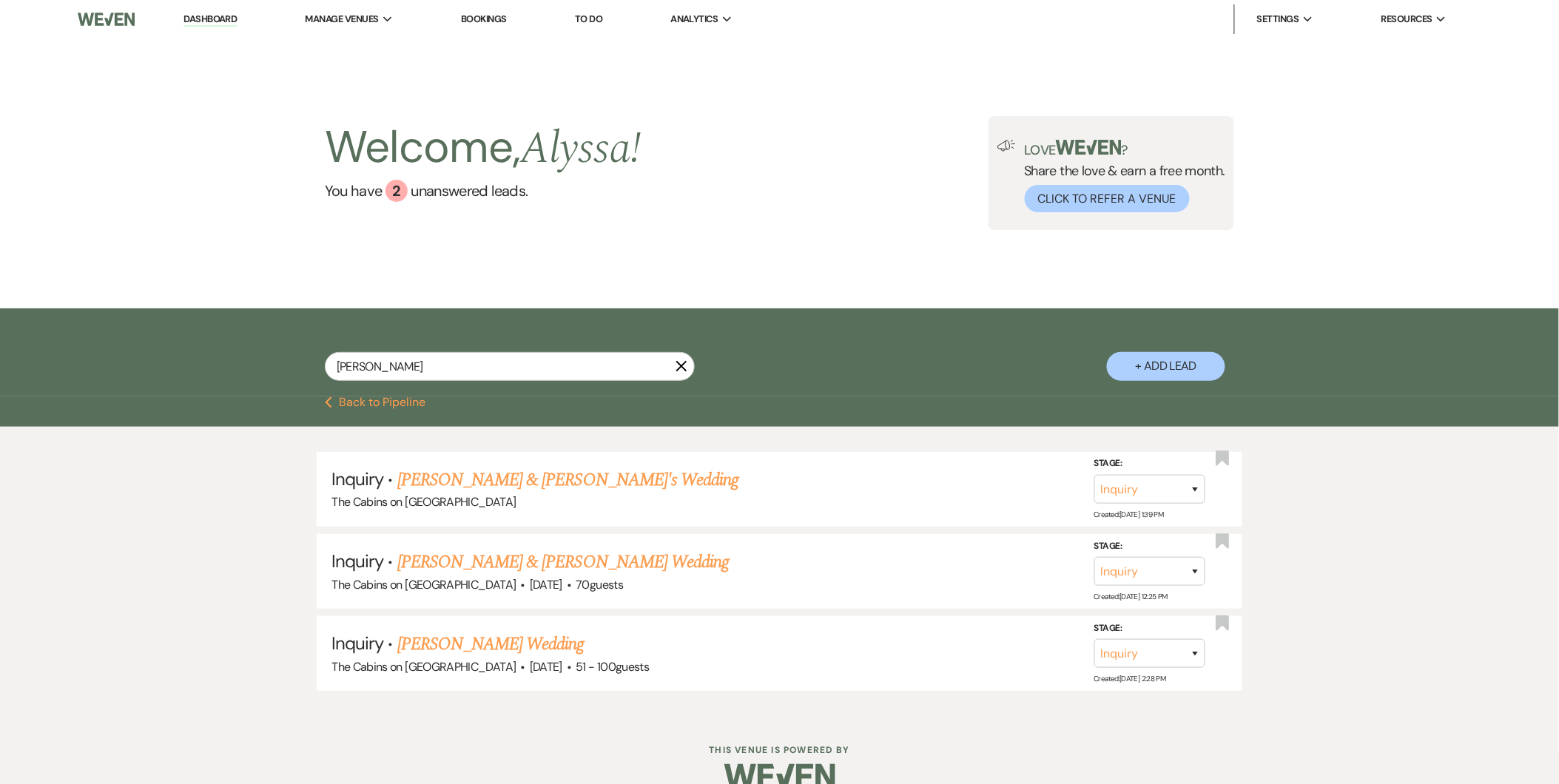
click at [214, 17] on link "Dashboard" at bounding box center [210, 19] width 54 height 14
